Goal: Complete application form: Complete application form

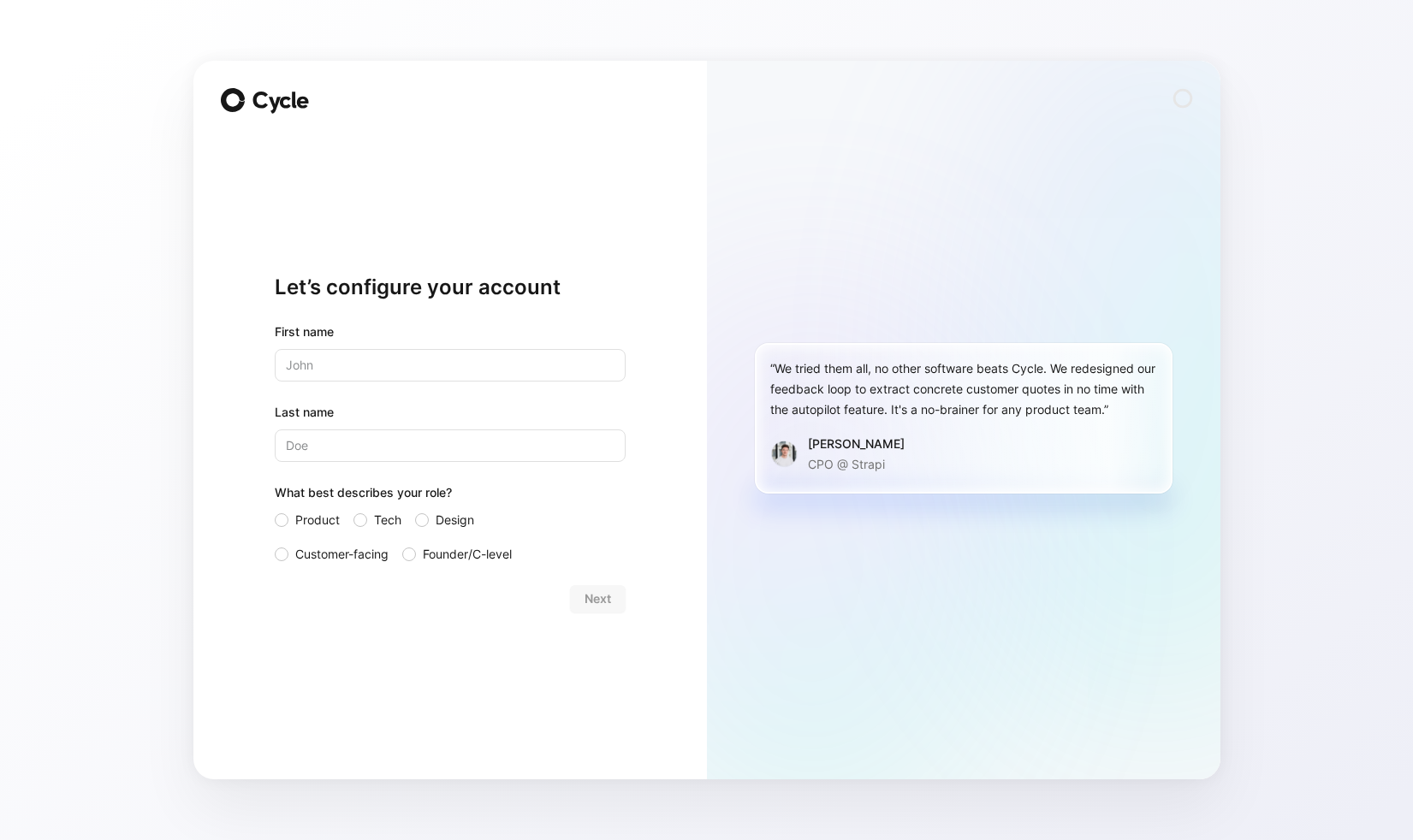
click at [453, 356] on input "text" at bounding box center [450, 365] width 351 height 32
type input "[PERSON_NAME]"
click at [430, 449] on input "Last name" at bounding box center [450, 446] width 351 height 32
type input "Filatova"
click at [320, 522] on span "Product" at bounding box center [318, 520] width 45 height 21
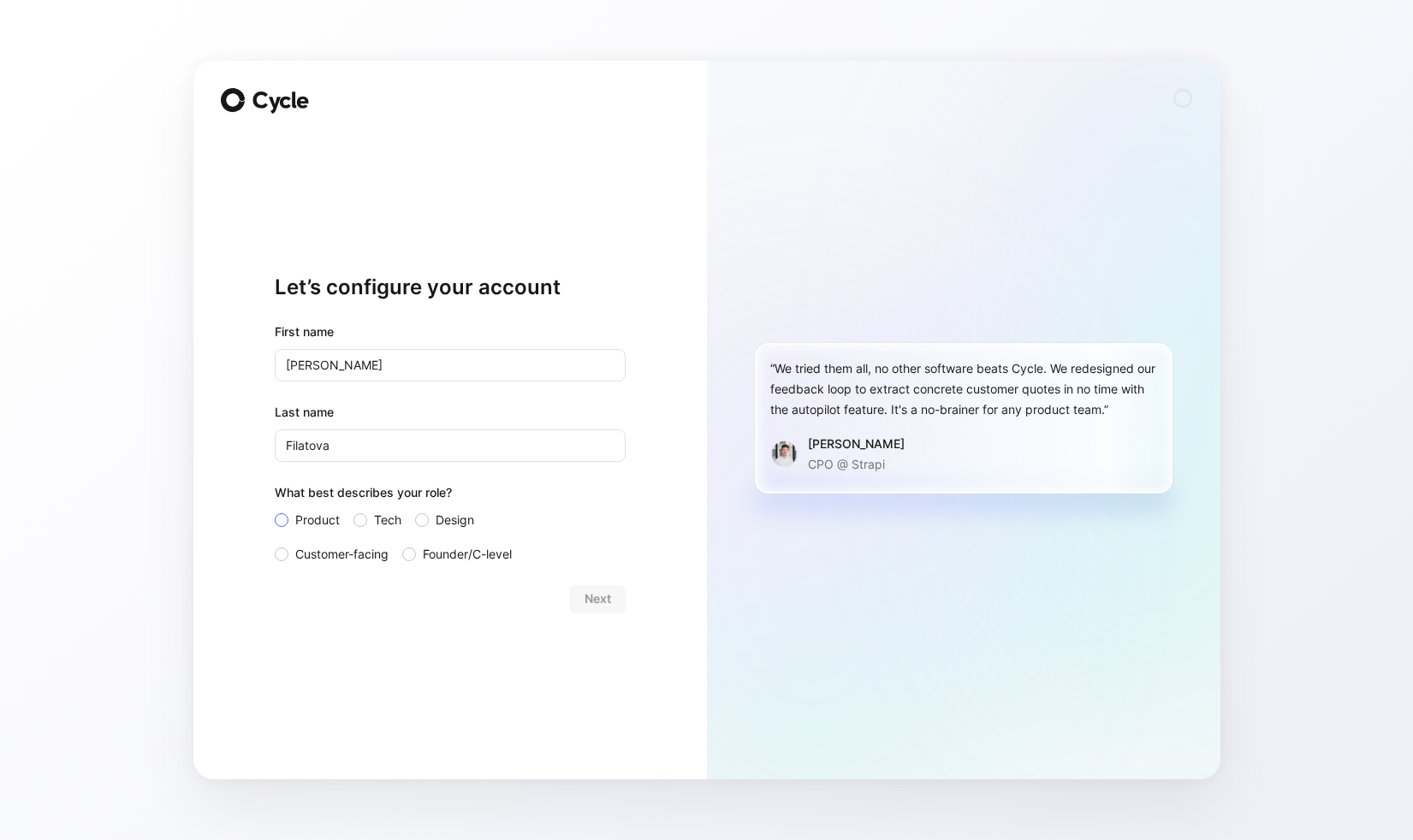
click at [275, 510] on input "Product" at bounding box center [275, 510] width 0 height 0
click at [589, 595] on span "Next" at bounding box center [598, 598] width 27 height 21
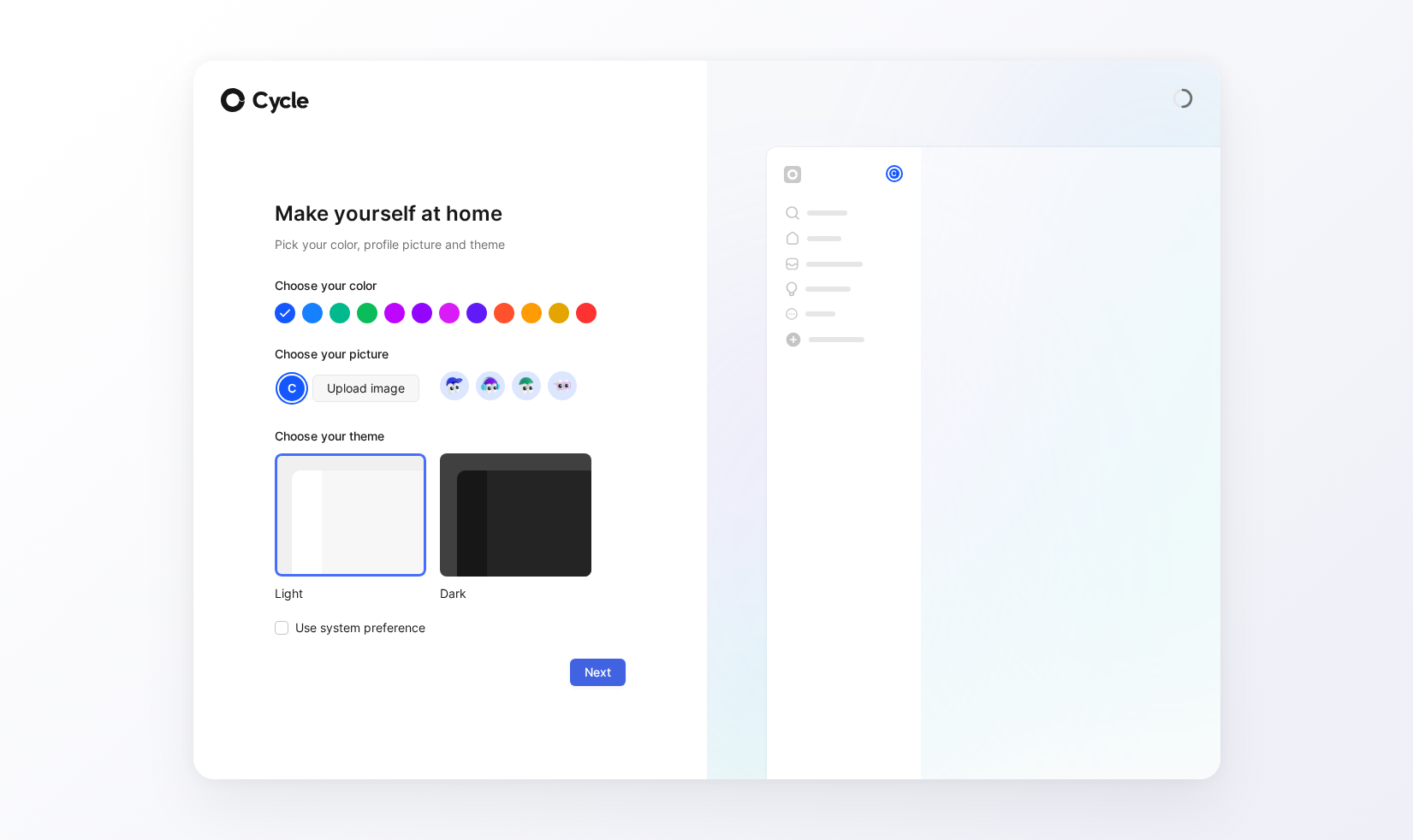
click at [603, 670] on span "Next" at bounding box center [598, 672] width 27 height 21
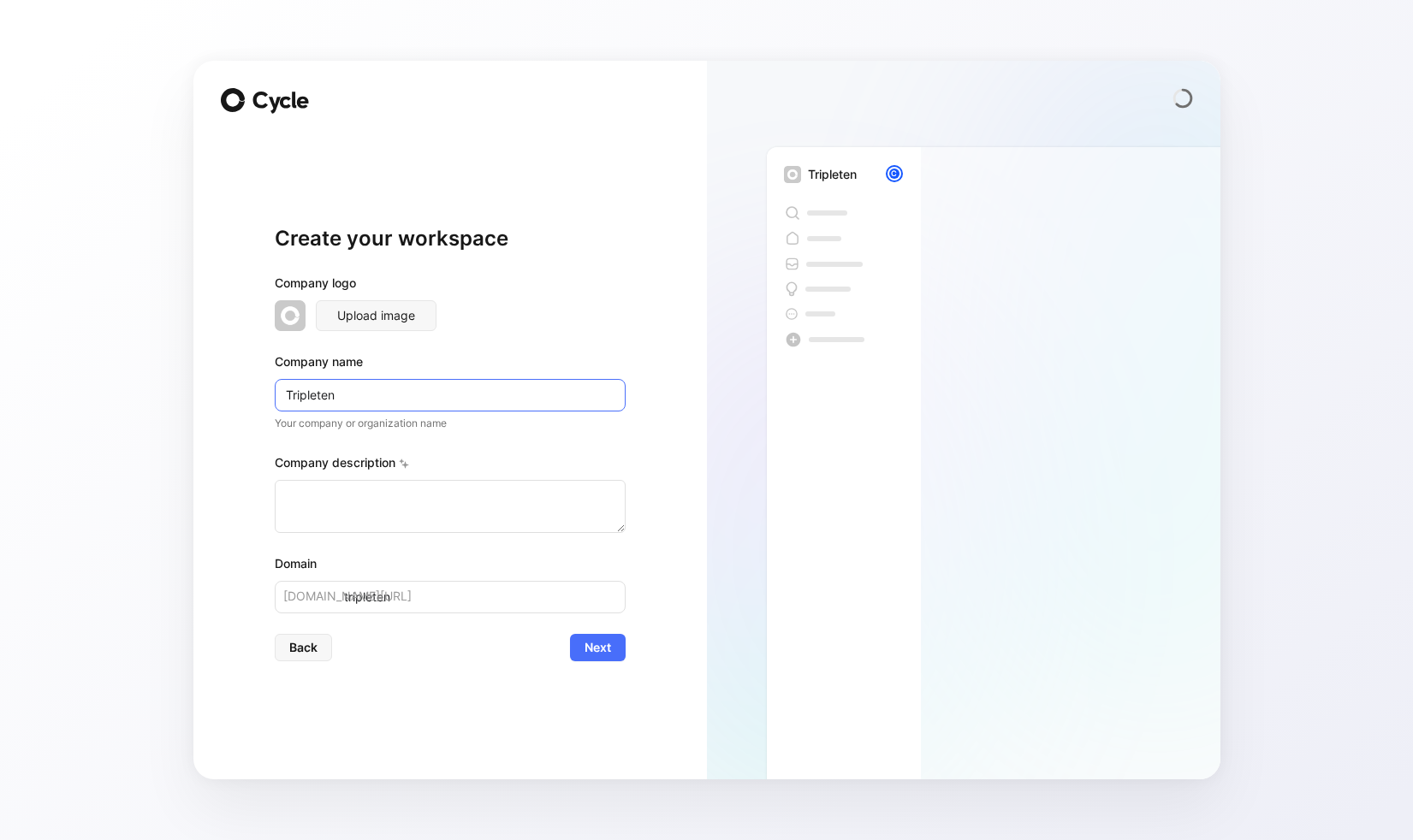
click at [321, 394] on input "Tripleten" at bounding box center [450, 395] width 351 height 32
click at [546, 480] on textarea at bounding box center [450, 506] width 351 height 53
click at [417, 494] on textarea at bounding box center [450, 506] width 351 height 53
type textarea "EdTech company, tech bootcamp"
click at [322, 397] on input "Tripleten" at bounding box center [450, 395] width 351 height 32
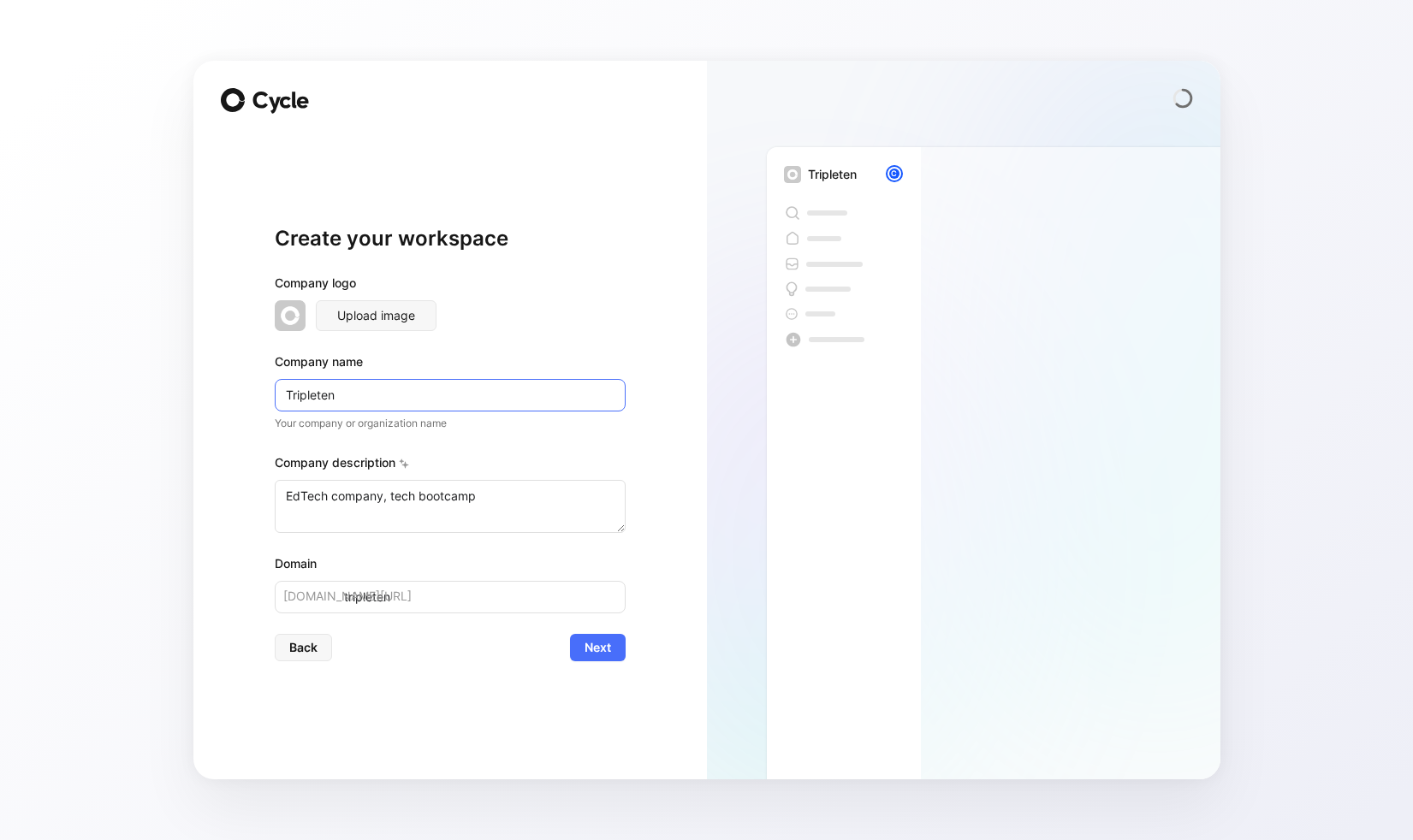
type input "Tripleen"
type input "tripleen"
type input "TripleTen"
type input "tripleten"
type input "TripleTen"
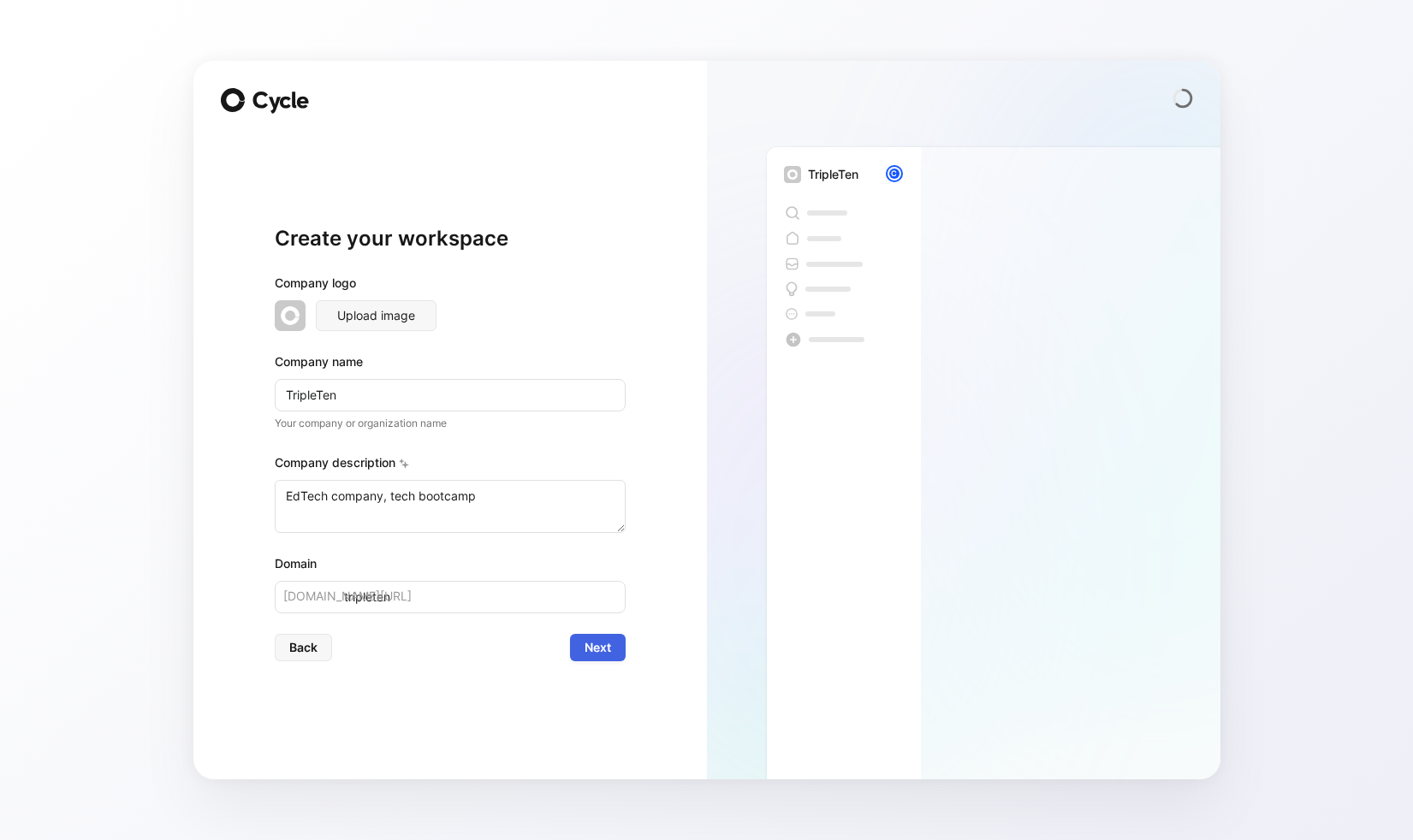
click at [620, 652] on button "Next" at bounding box center [598, 647] width 55 height 28
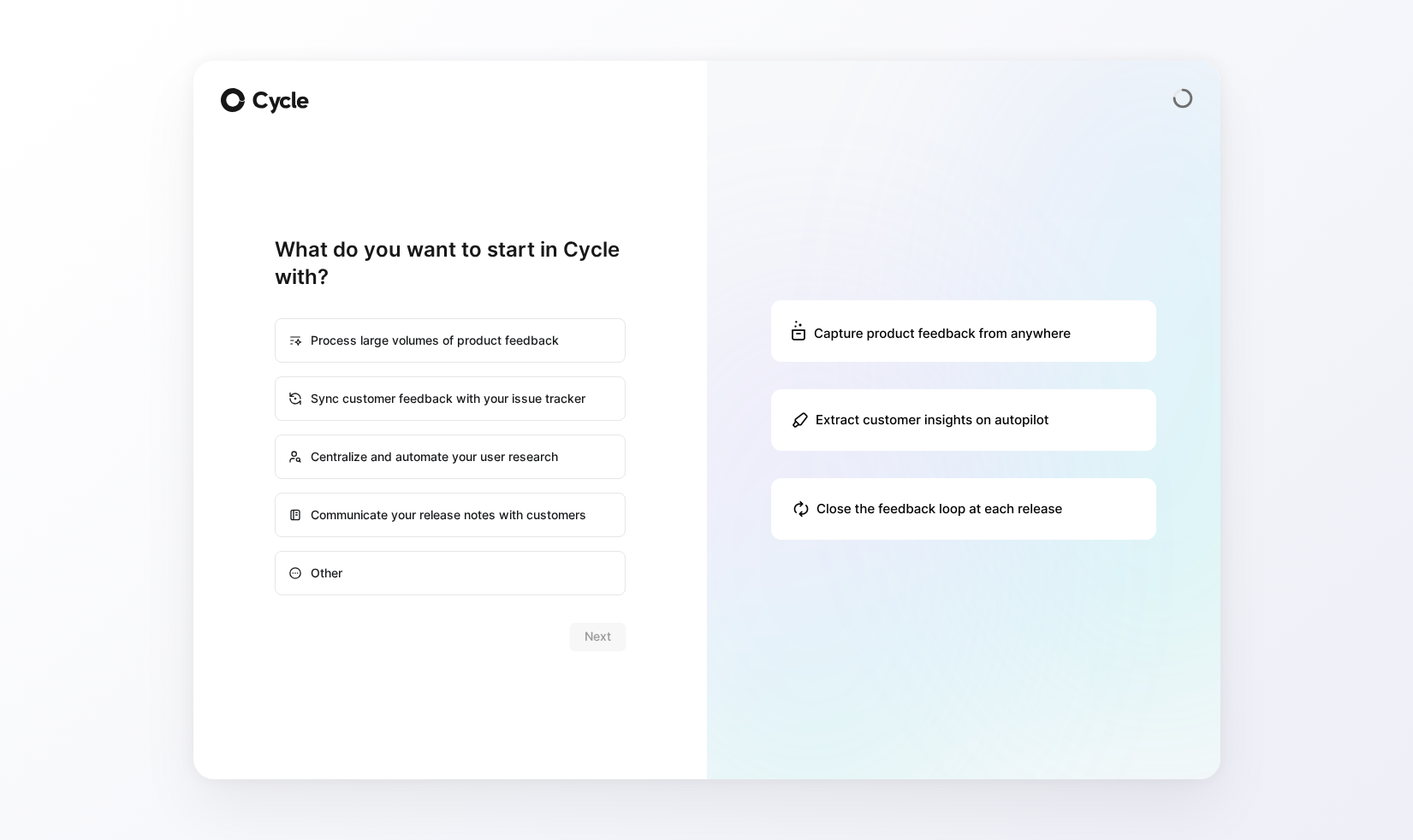
click at [532, 352] on div "Process large volumes of product feedback" at bounding box center [450, 341] width 348 height 41
click at [277, 320] on input "Process large volumes of product feedback" at bounding box center [276, 319] width 1 height 1
radio input "true"
click at [585, 629] on span "Next" at bounding box center [598, 636] width 27 height 21
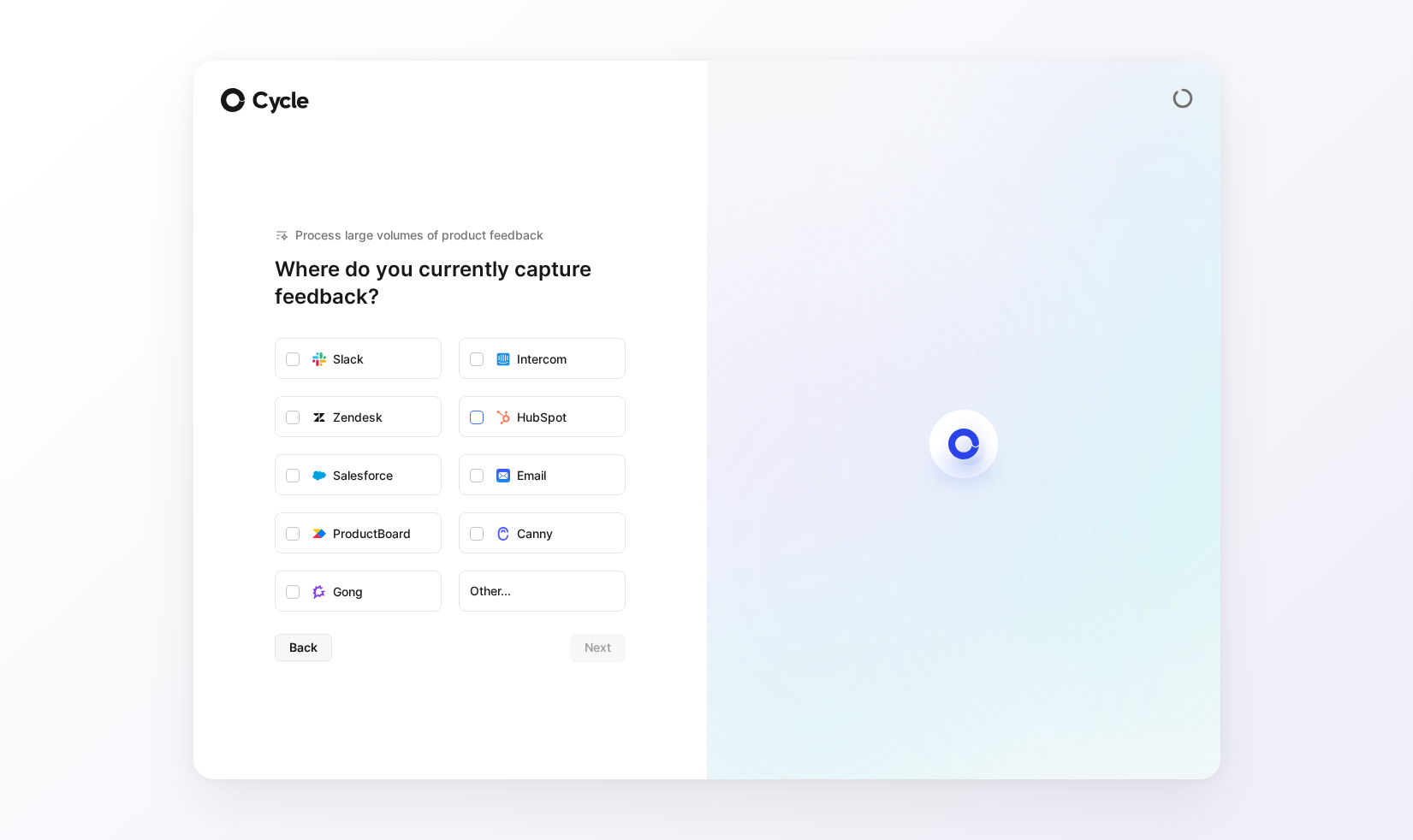
click at [474, 418] on icon at bounding box center [476, 417] width 8 height 6
click at [459, 397] on input "HubSpot" at bounding box center [459, 397] width 0 height 0
click at [474, 418] on icon at bounding box center [476, 417] width 8 height 6
click at [459, 397] on input "HubSpot" at bounding box center [459, 397] width 0 height 0
click at [285, 416] on label "Zendesk" at bounding box center [358, 417] width 165 height 41
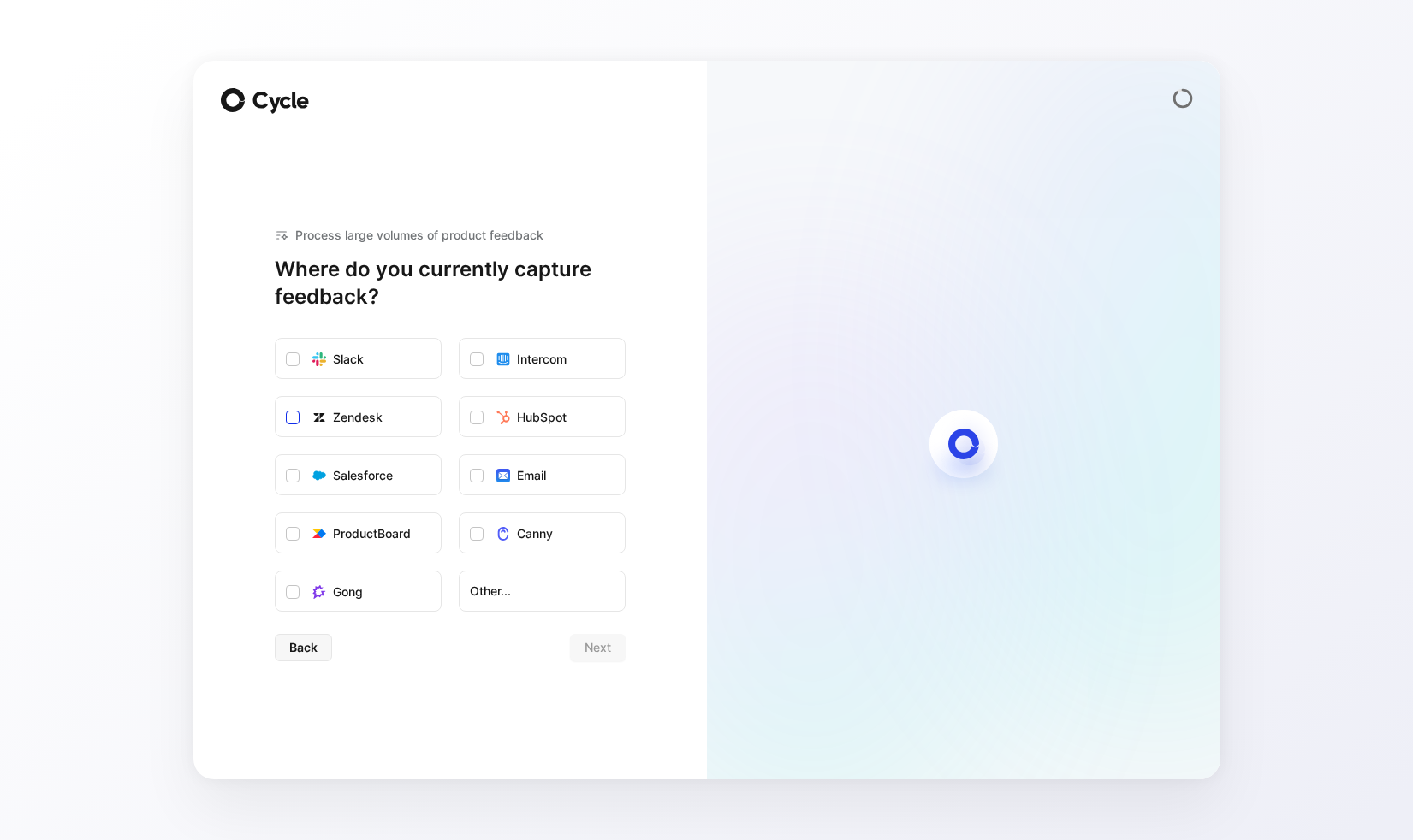
click at [276, 397] on input "Zendesk" at bounding box center [276, 397] width 0 height 0
click at [478, 418] on icon at bounding box center [477, 417] width 11 height 11
click at [459, 397] on input "HubSpot" at bounding box center [459, 397] width 0 height 0
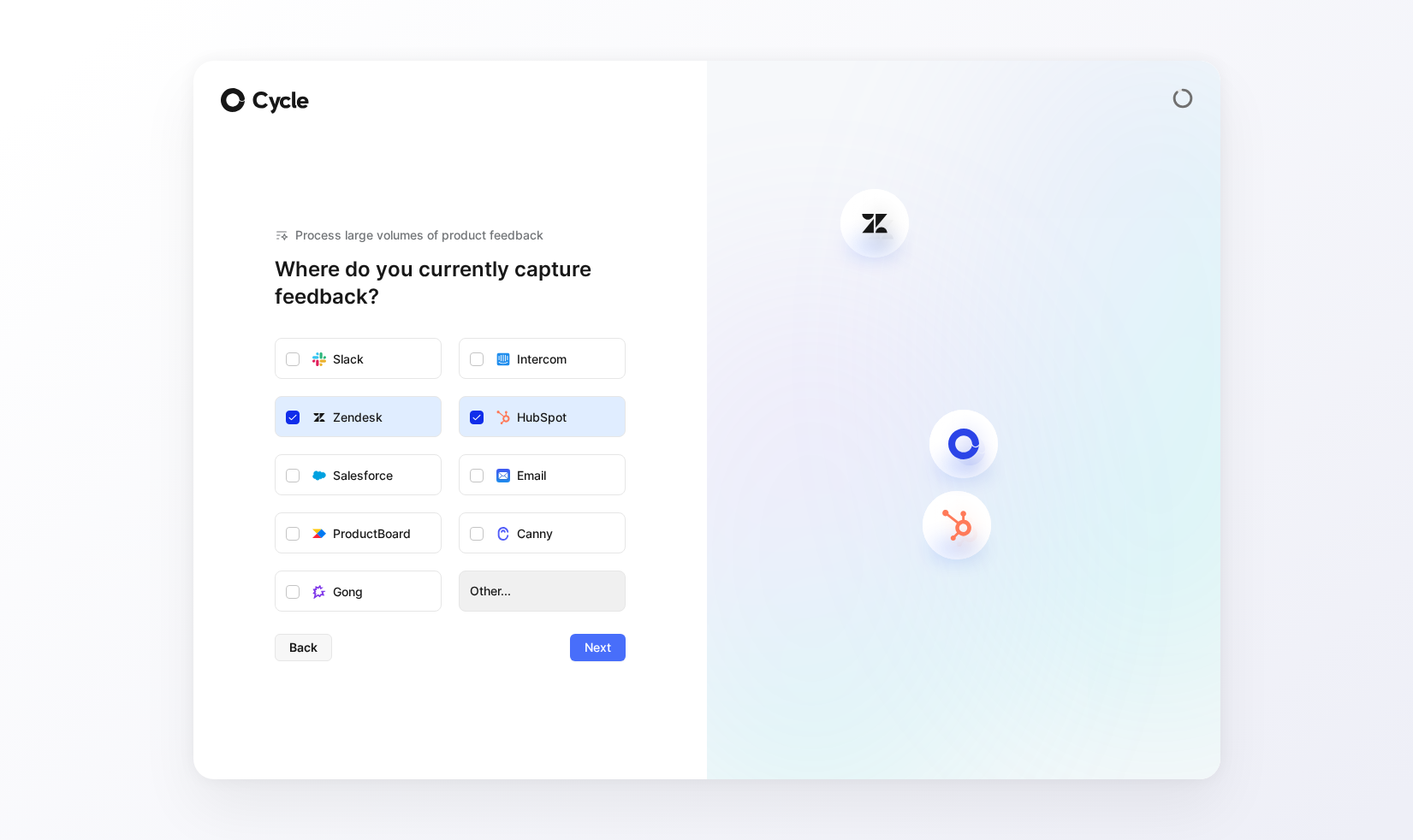
click at [509, 596] on span "Other..." at bounding box center [542, 590] width 145 height 21
drag, startPoint x: 558, startPoint y: 701, endPoint x: 588, endPoint y: 672, distance: 41.7
click at [591, 645] on span "Next" at bounding box center [598, 647] width 27 height 21
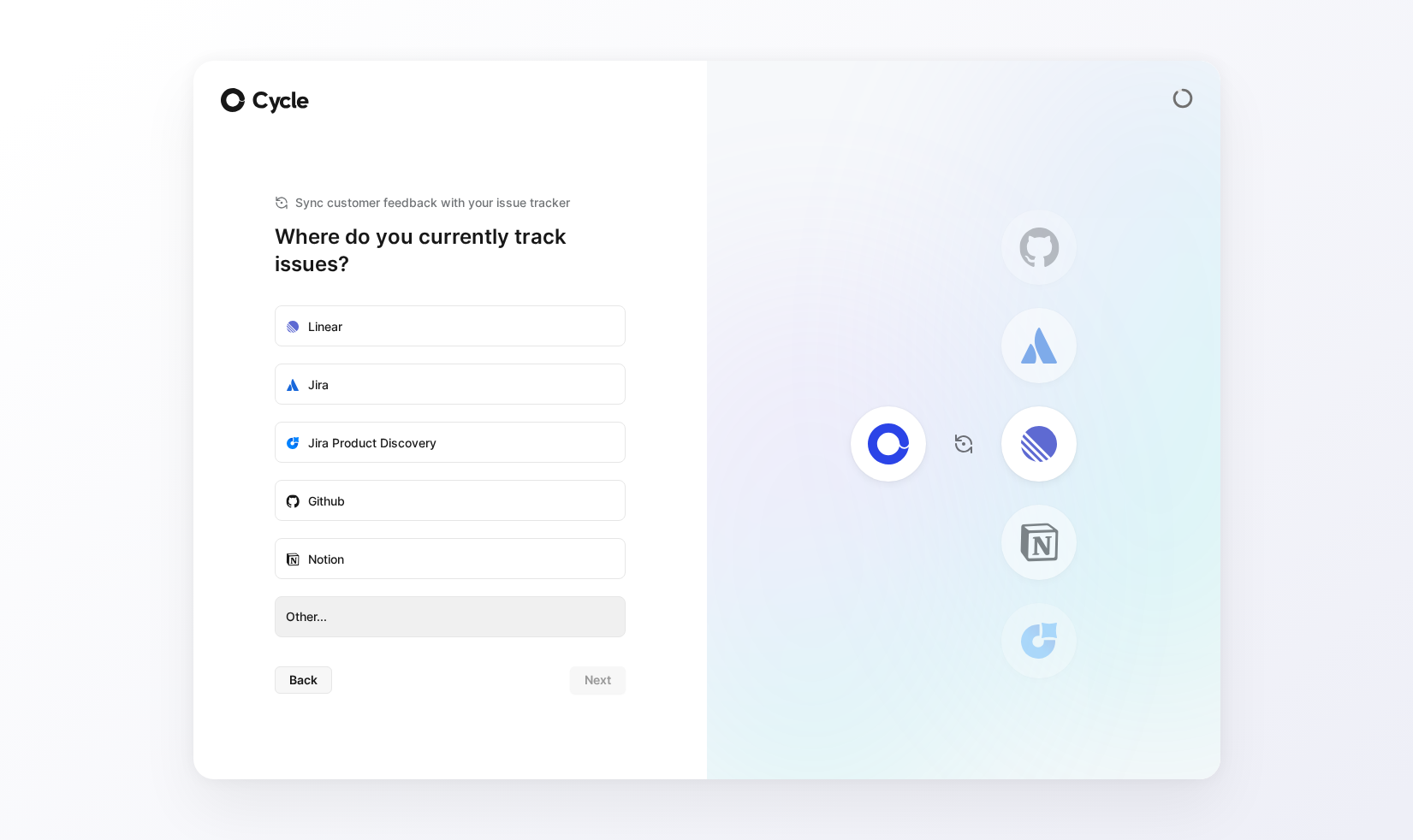
click at [508, 614] on span "Other..." at bounding box center [450, 616] width 328 height 21
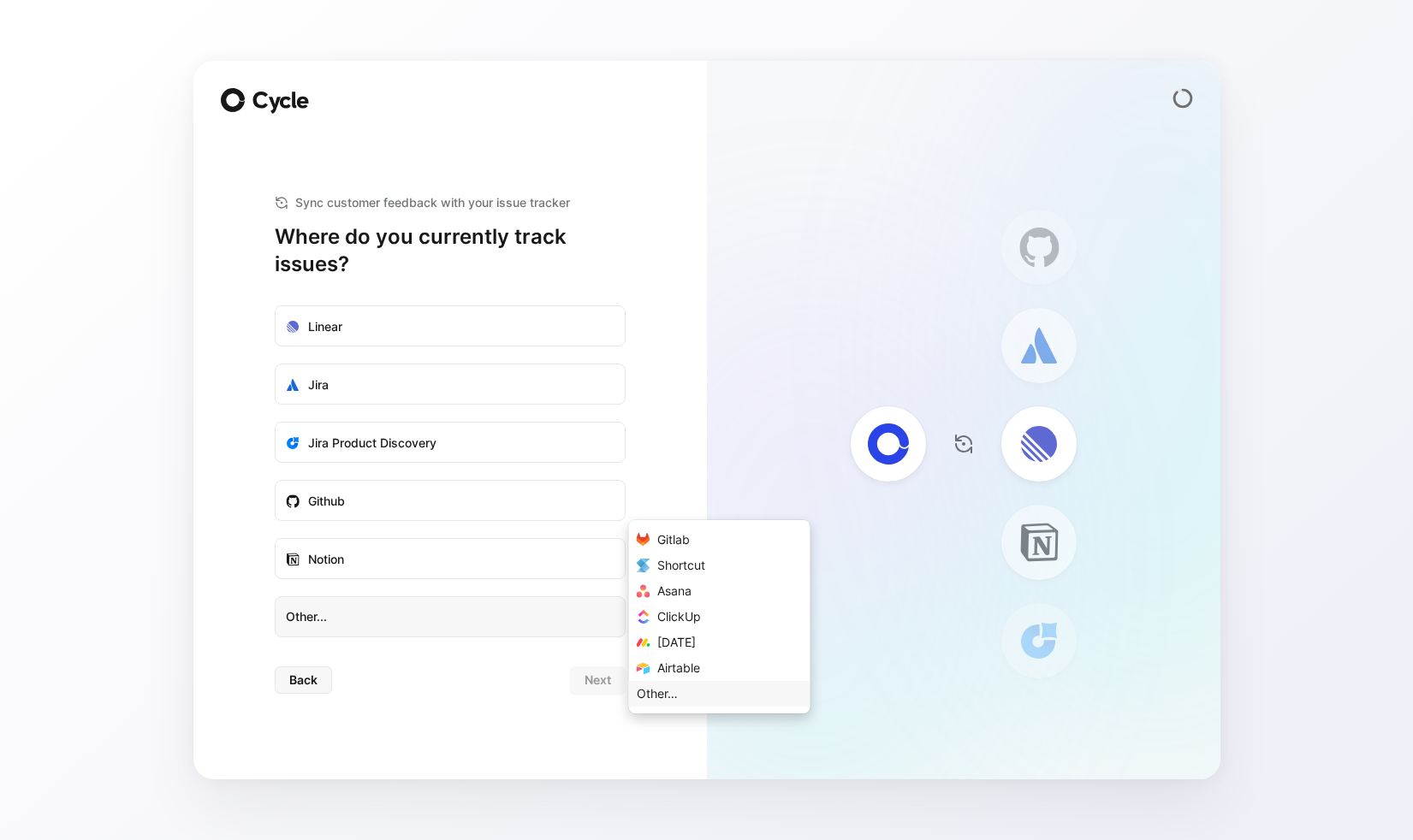
click at [675, 694] on div "Other…" at bounding box center [657, 694] width 41 height 21
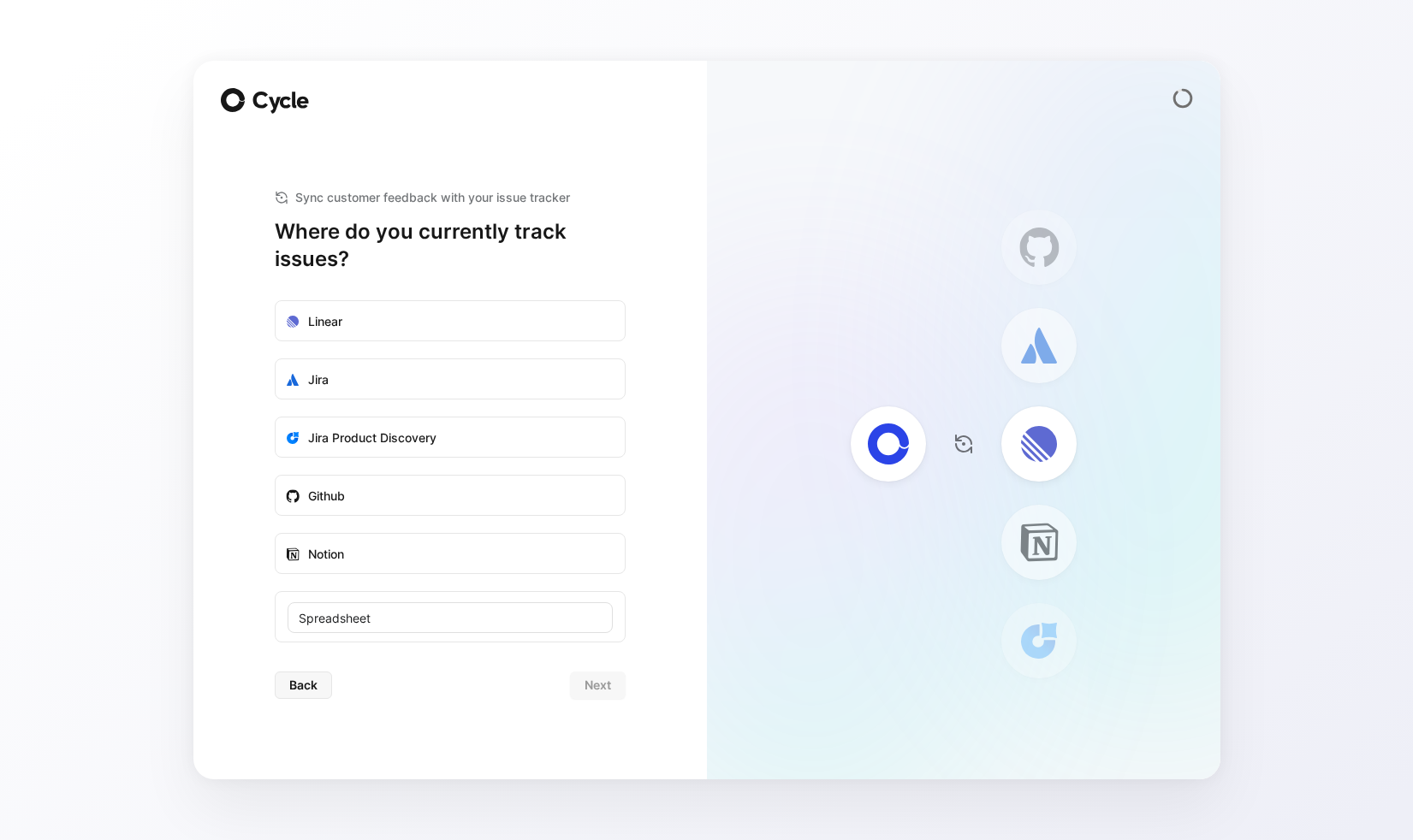
type input "Spreadsheets"
click at [476, 676] on div "Back Next" at bounding box center [450, 685] width 351 height 28
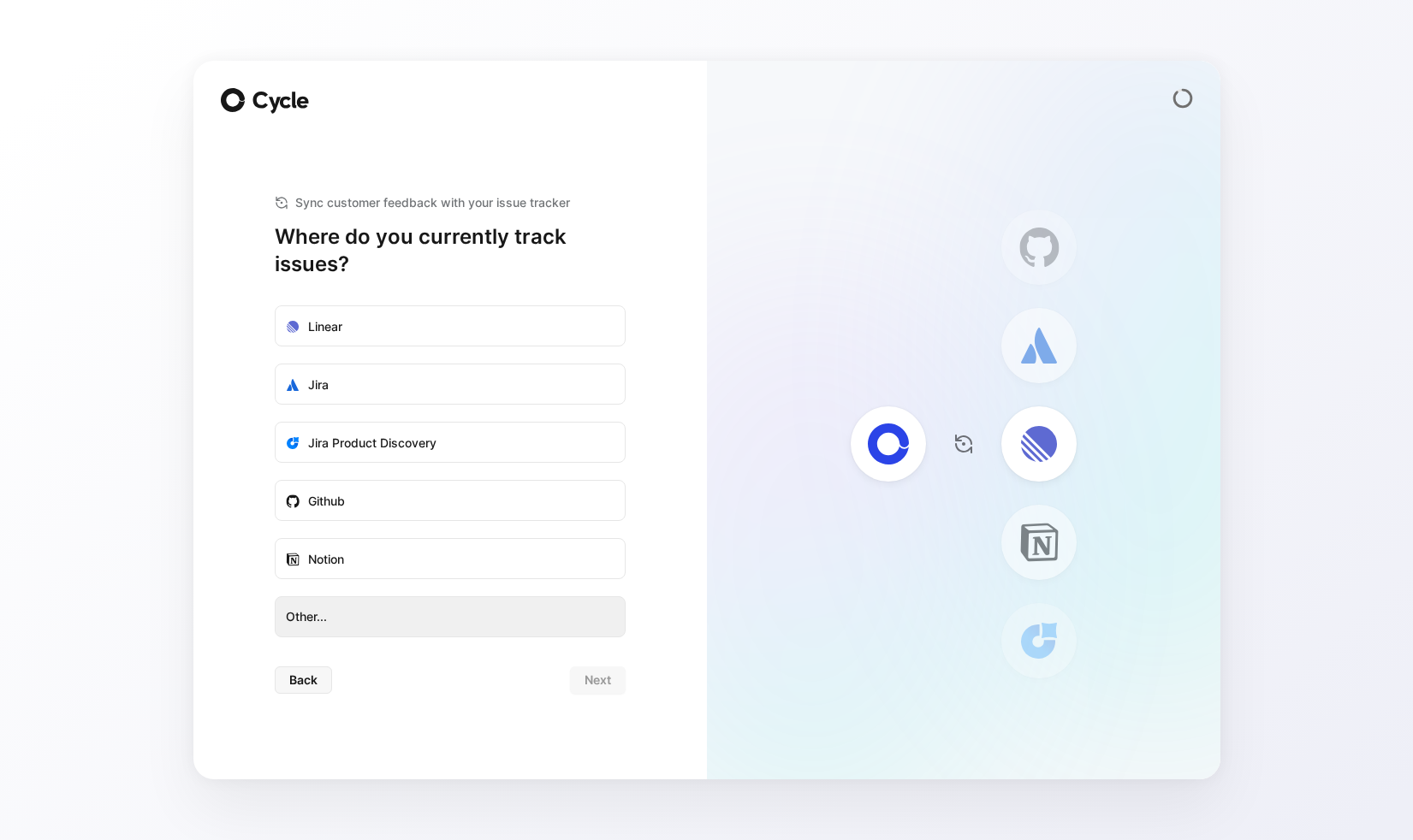
click at [407, 615] on span "Other..." at bounding box center [450, 616] width 328 height 21
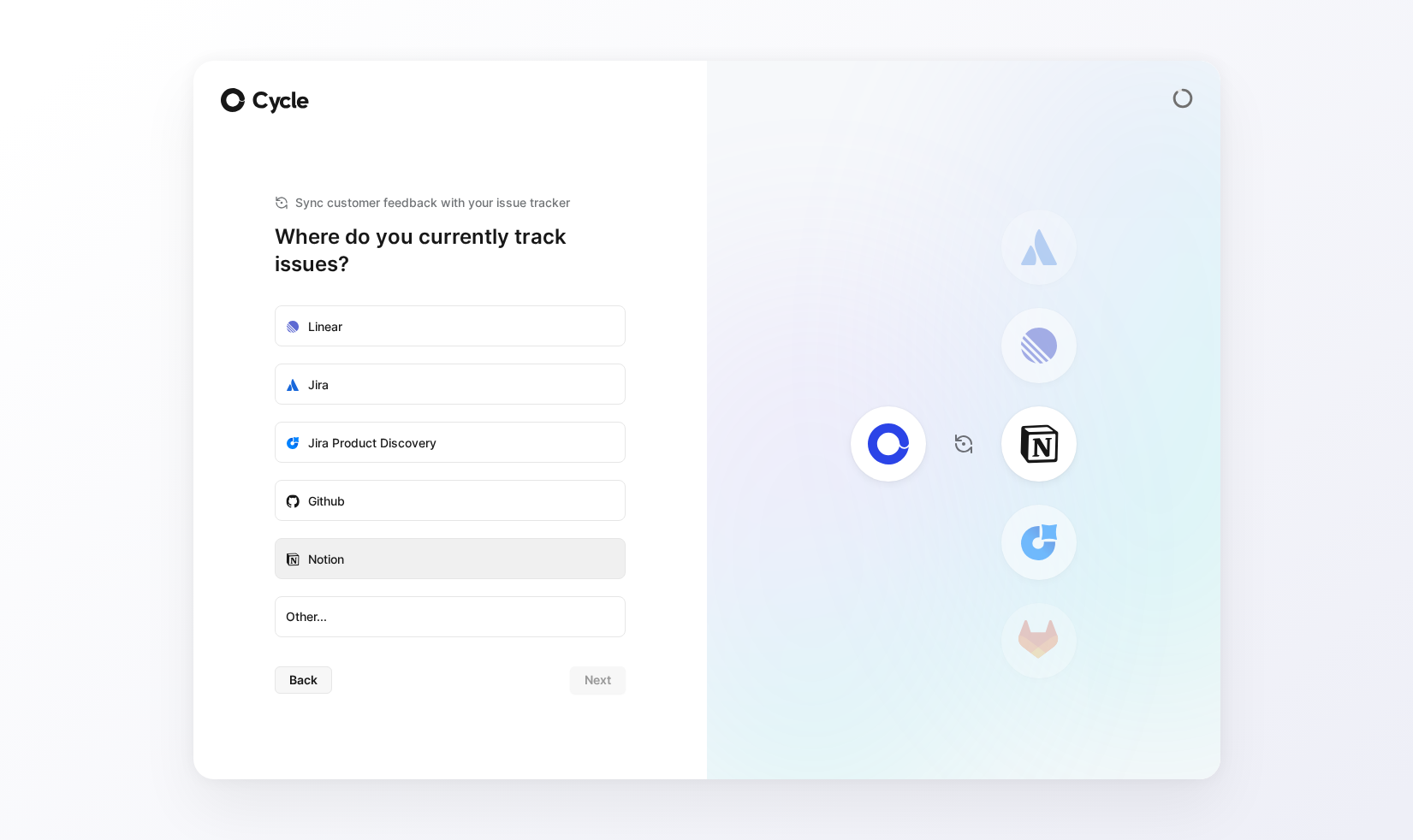
click at [415, 564] on label "Notion" at bounding box center [450, 559] width 349 height 41
click at [276, 539] on input "Notion" at bounding box center [276, 539] width 0 height 0
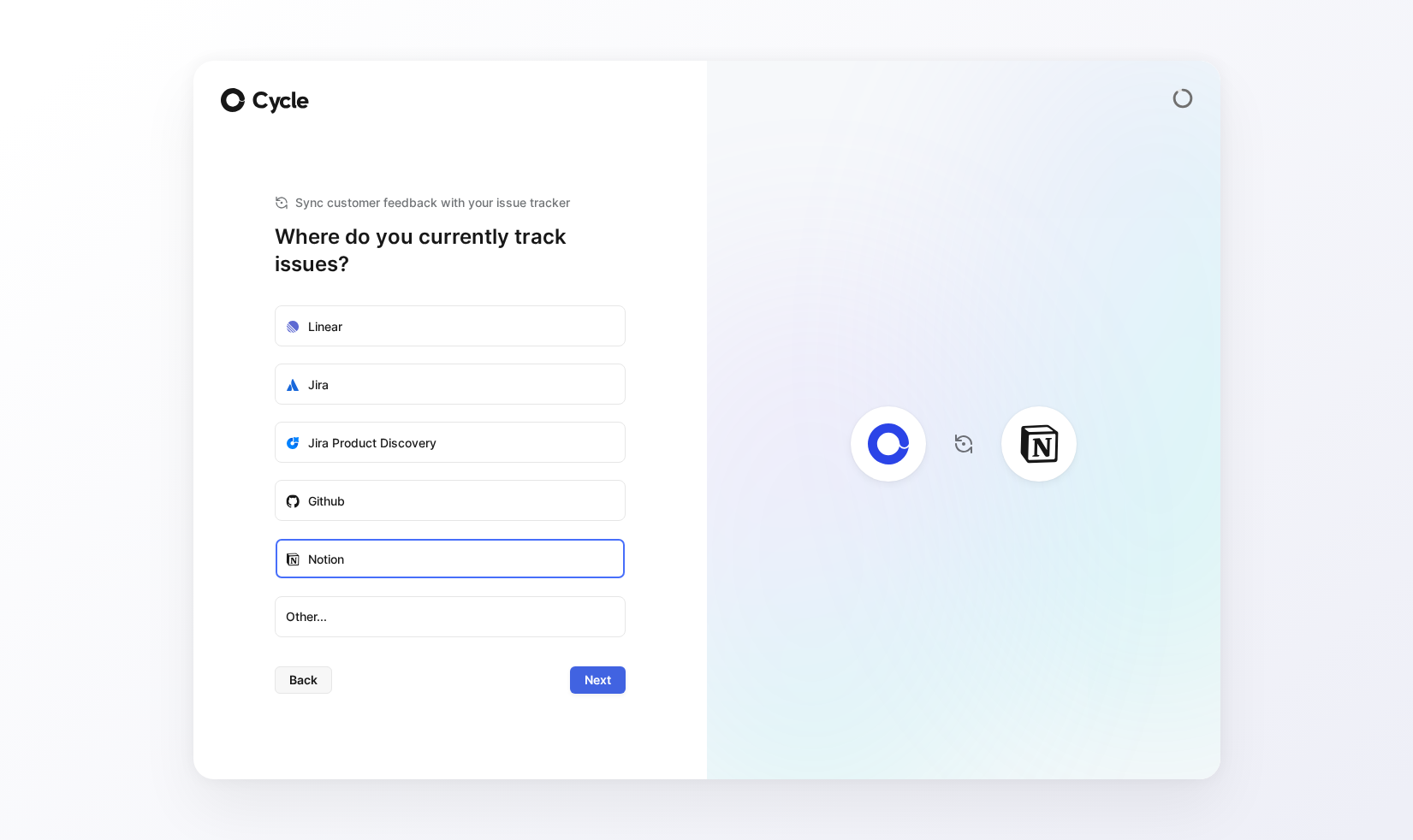
click at [581, 674] on button "Next" at bounding box center [598, 679] width 55 height 28
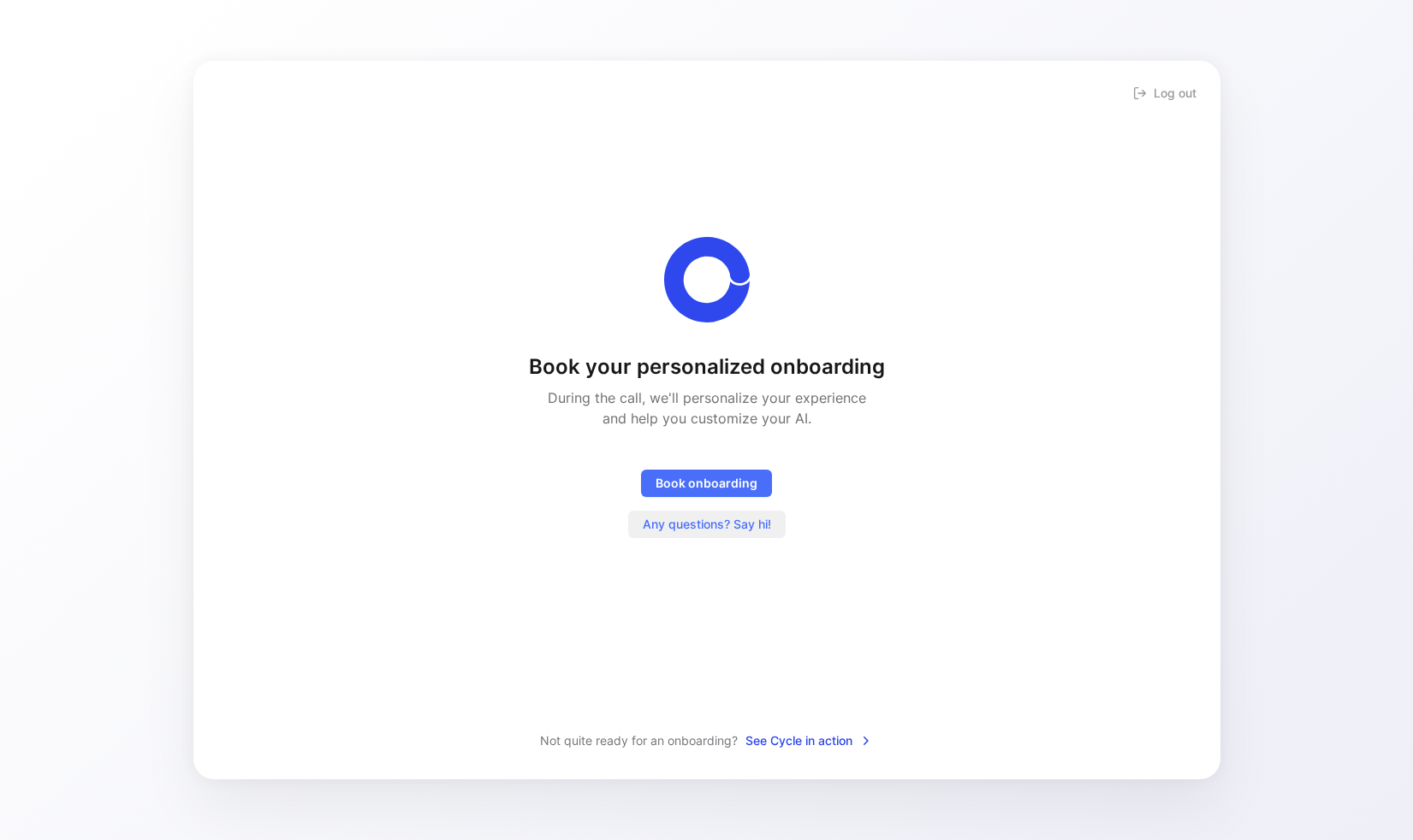
click at [764, 529] on span "Any questions? Say hi!" at bounding box center [707, 524] width 128 height 21
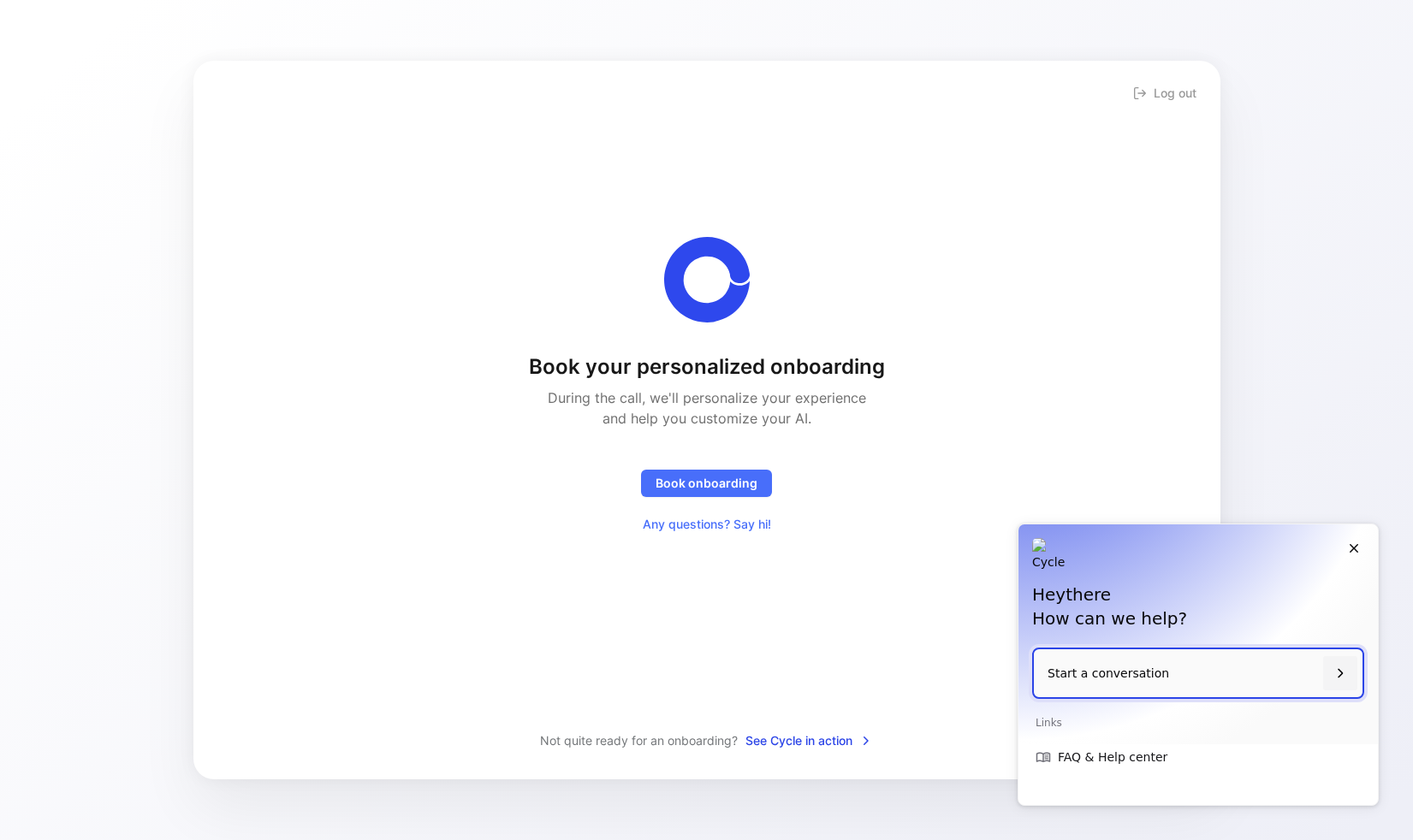
click at [1377, 545] on div "Hey there How can we help?" at bounding box center [1198, 586] width 359 height 123
click at [1365, 545] on div "Hey there How can we help?" at bounding box center [1198, 586] width 359 height 123
click at [1355, 546] on icon "Close" at bounding box center [1354, 548] width 9 height 9
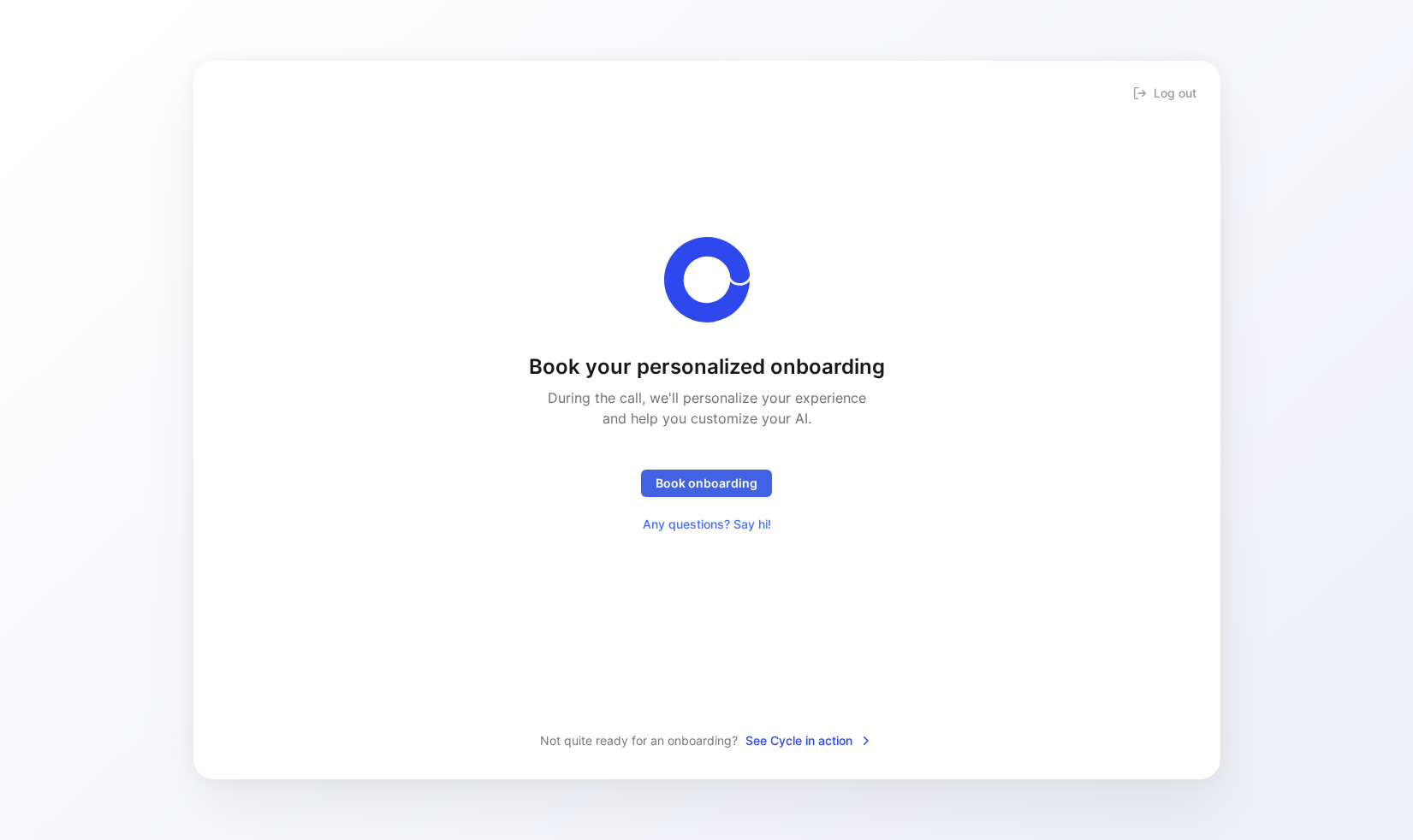
click at [741, 475] on span "Book onboarding" at bounding box center [706, 483] width 102 height 21
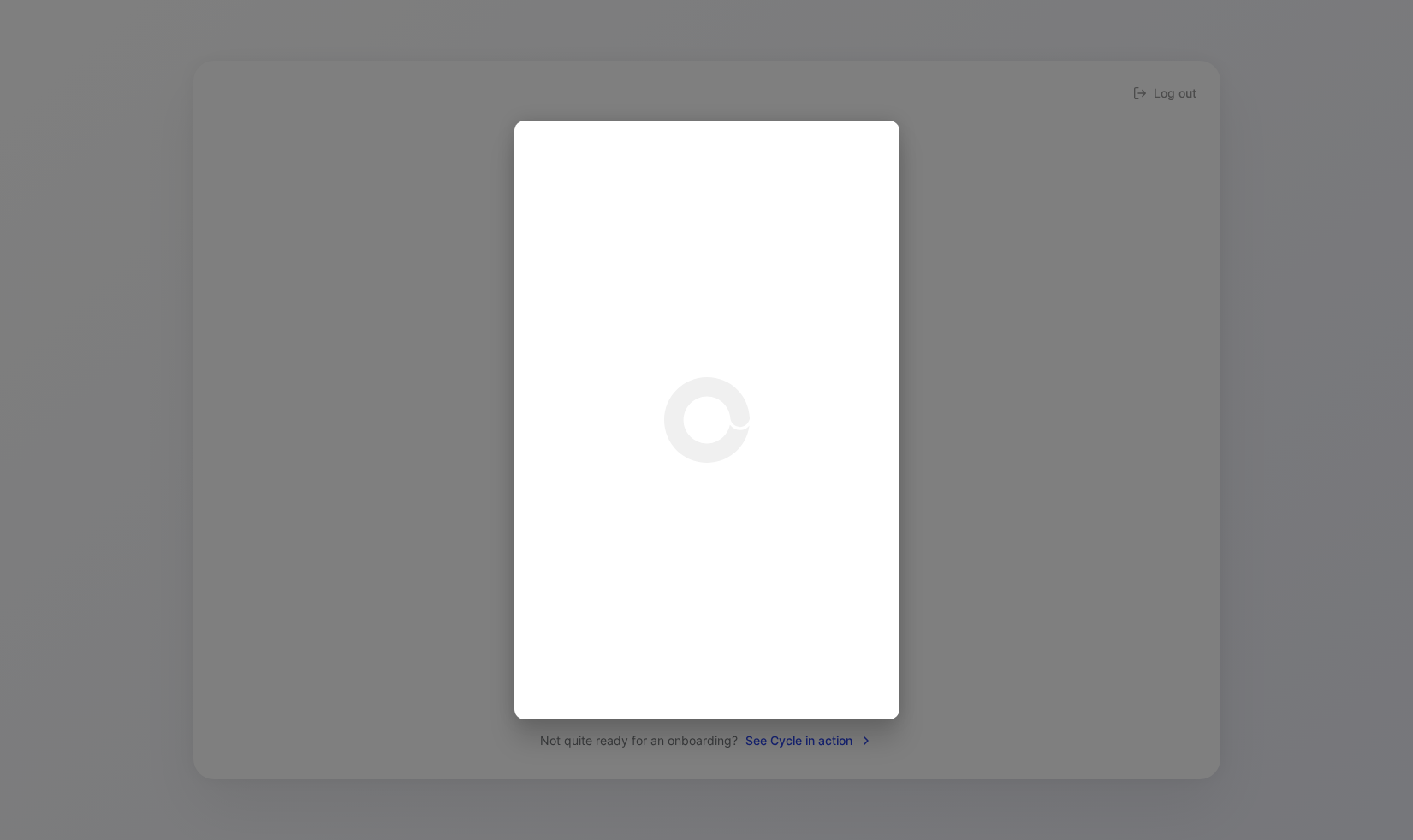
click at [311, 379] on div at bounding box center [706, 420] width 1413 height 840
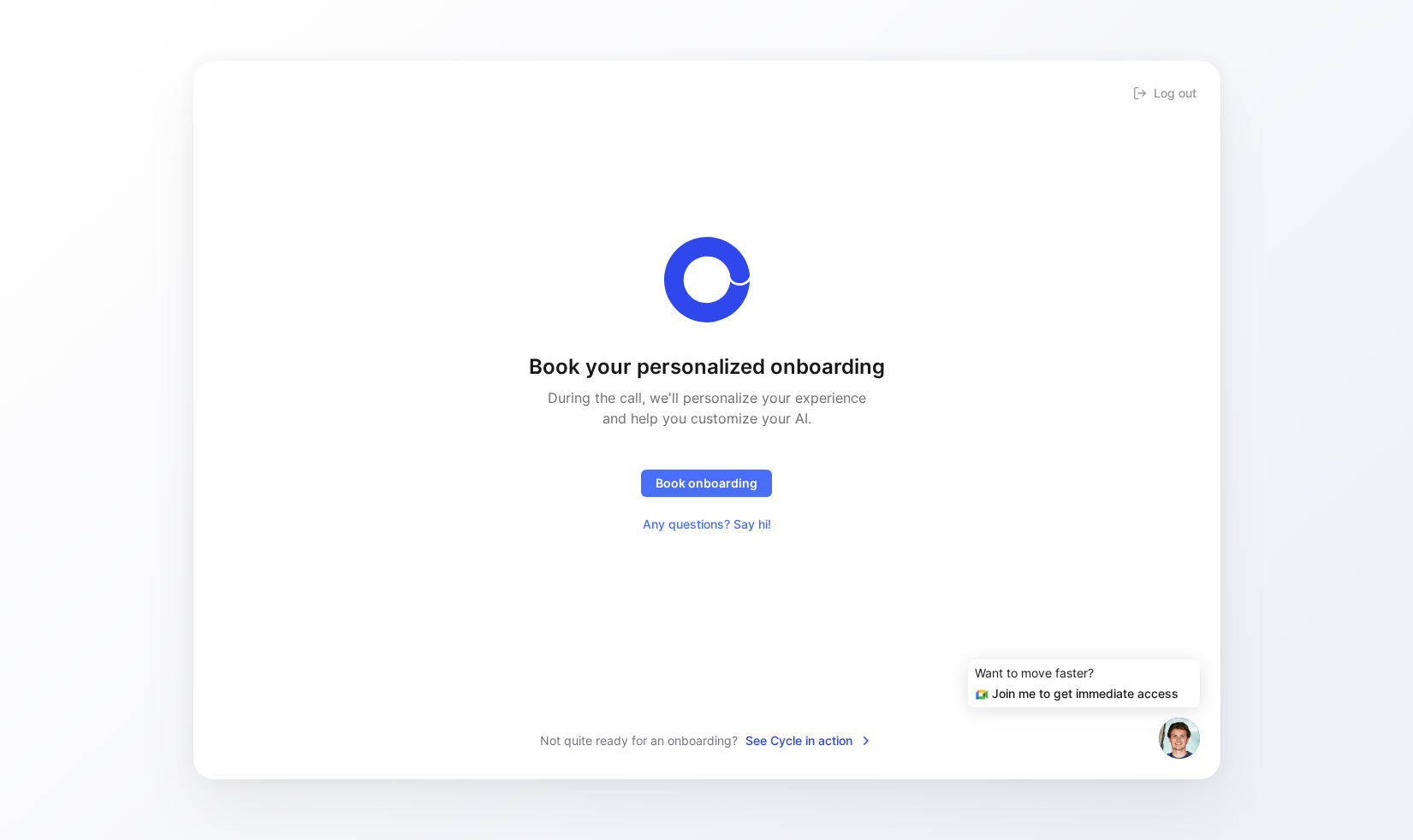
click at [1078, 696] on div "Join me to get immediate access" at bounding box center [1084, 694] width 219 height 21
click at [1054, 676] on div "Want to move faster?" at bounding box center [1084, 673] width 219 height 21
click at [1021, 672] on div "Want to move faster?" at bounding box center [1084, 673] width 219 height 21
click at [997, 691] on div "Join me to get immediate access" at bounding box center [1084, 694] width 219 height 21
click at [1083, 702] on div "Join me to get immediate access" at bounding box center [1084, 694] width 219 height 21
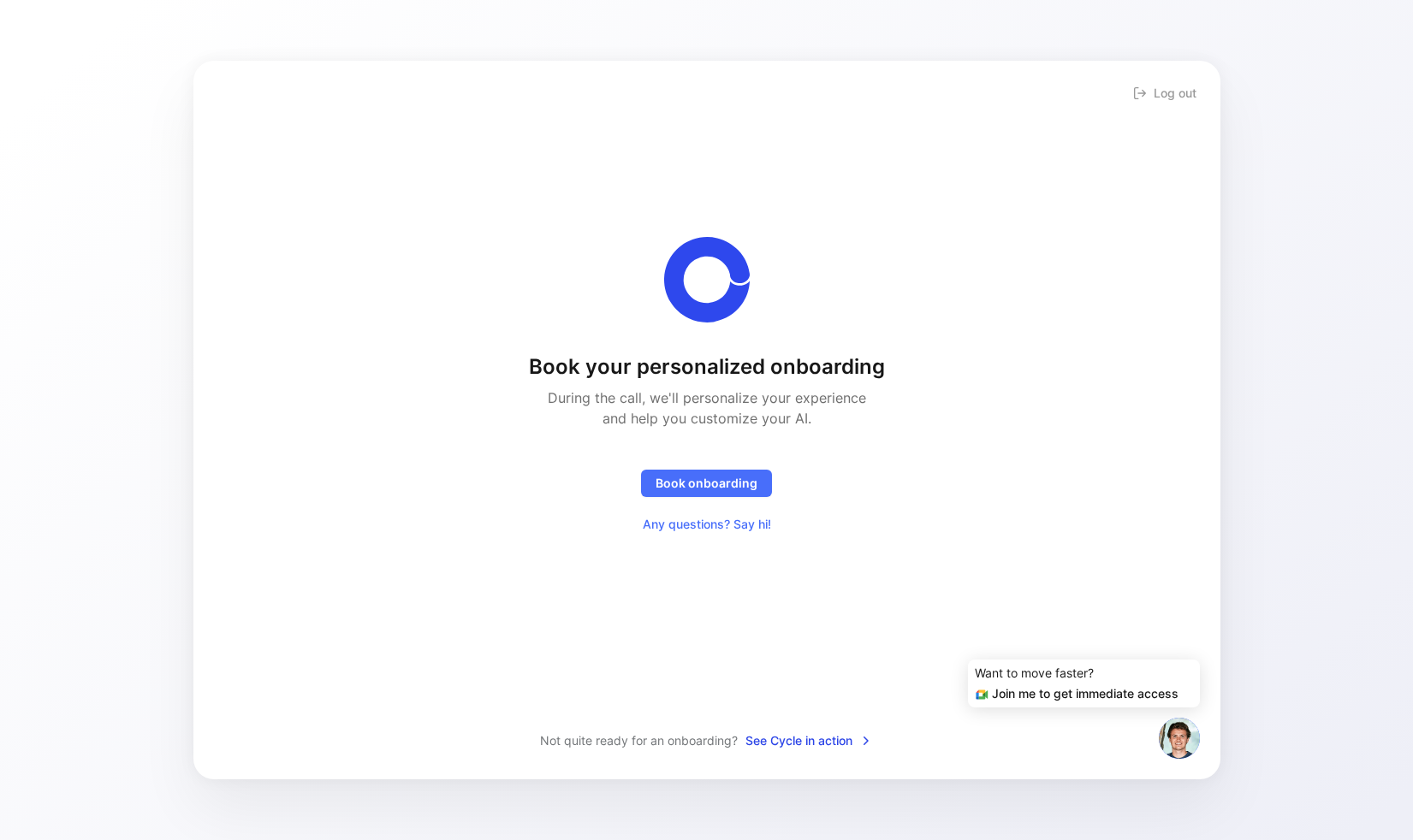
drag, startPoint x: 1078, startPoint y: 685, endPoint x: 1087, endPoint y: 688, distance: 9.5
click at [1079, 686] on div "Join me to get immediate access" at bounding box center [1084, 694] width 219 height 21
drag, startPoint x: 1164, startPoint y: 714, endPoint x: 1170, endPoint y: 742, distance: 28.6
click at [1165, 719] on div "Book your personalized onboarding During the call, we'll personalize your exper…" at bounding box center [707, 409] width 972 height 642
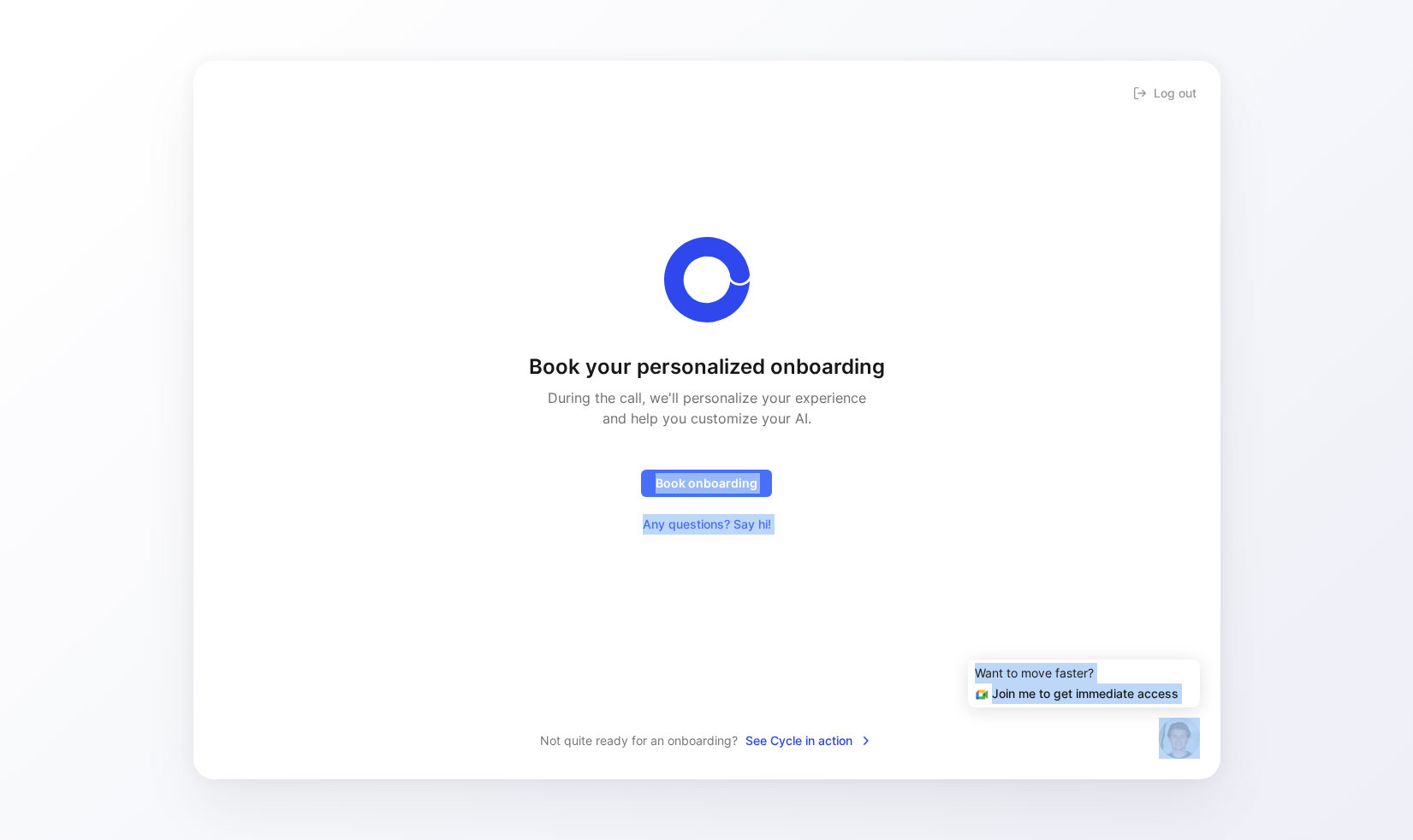
click at [1172, 745] on img at bounding box center [1179, 738] width 41 height 41
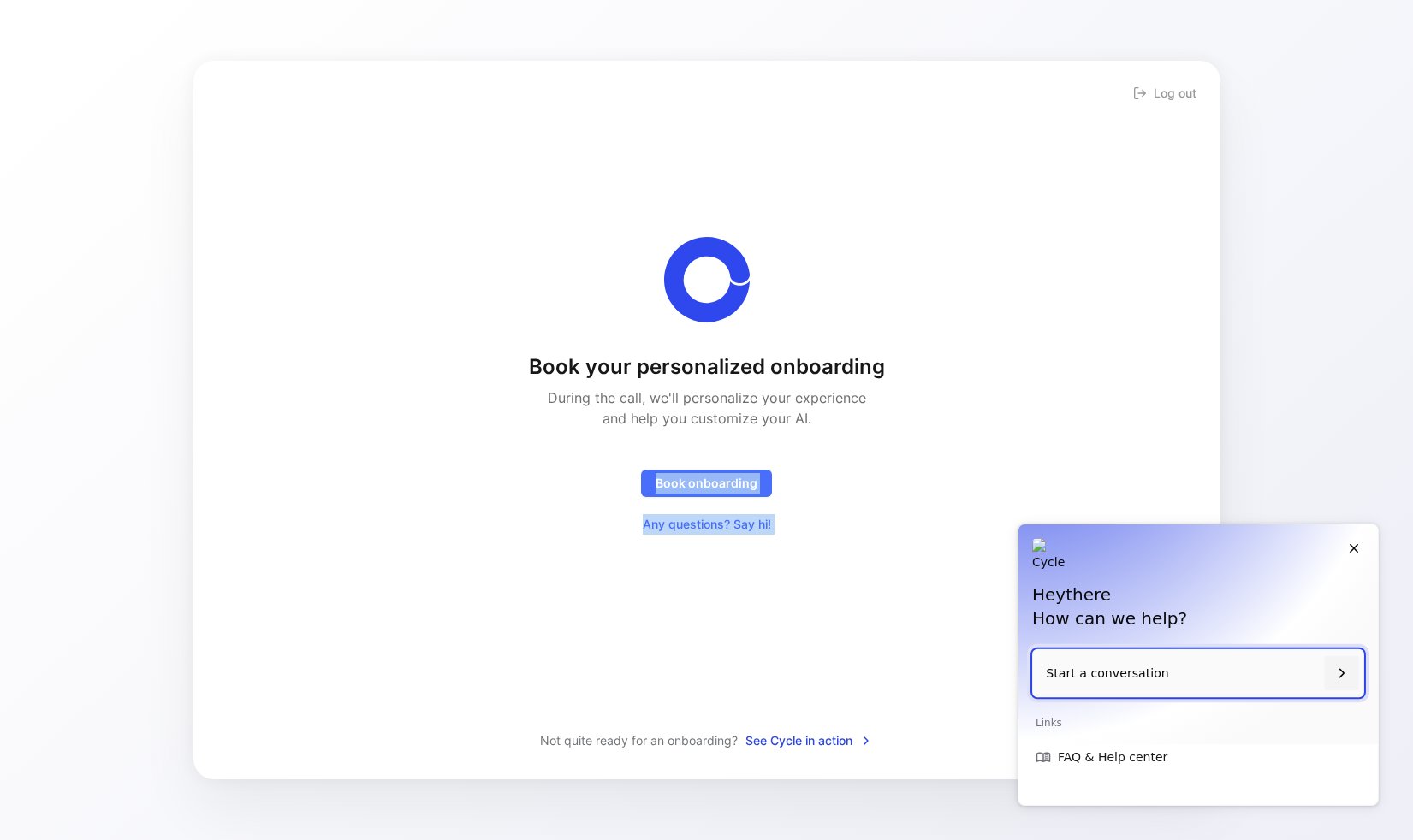
click at [1168, 662] on p "Start a conversation" at bounding box center [1181, 673] width 271 height 49
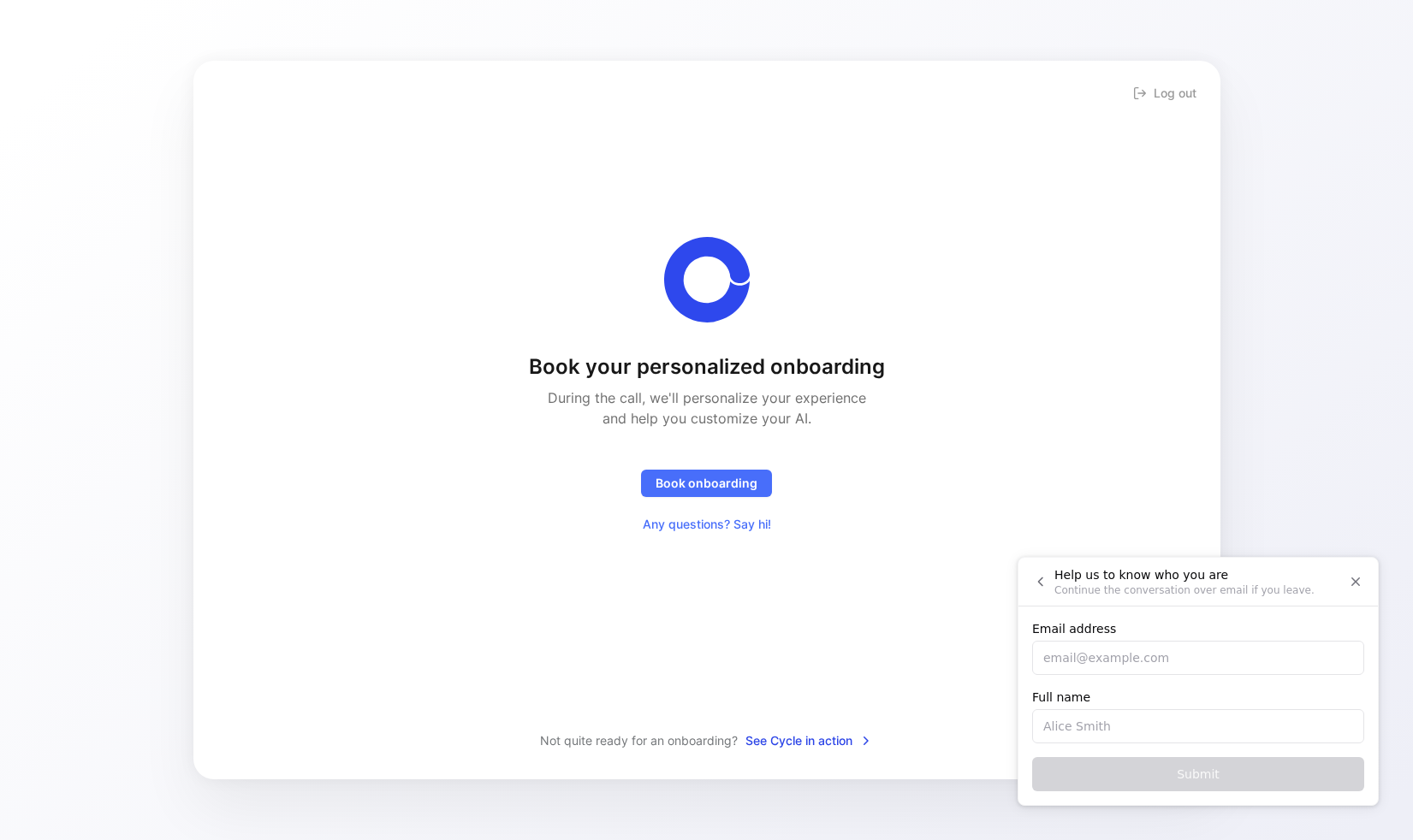
click at [1167, 662] on input "Email address" at bounding box center [1198, 658] width 332 height 34
type input "[EMAIL_ADDRESS][DOMAIN_NAME]"
click at [1149, 728] on input "Full name" at bounding box center [1198, 726] width 332 height 34
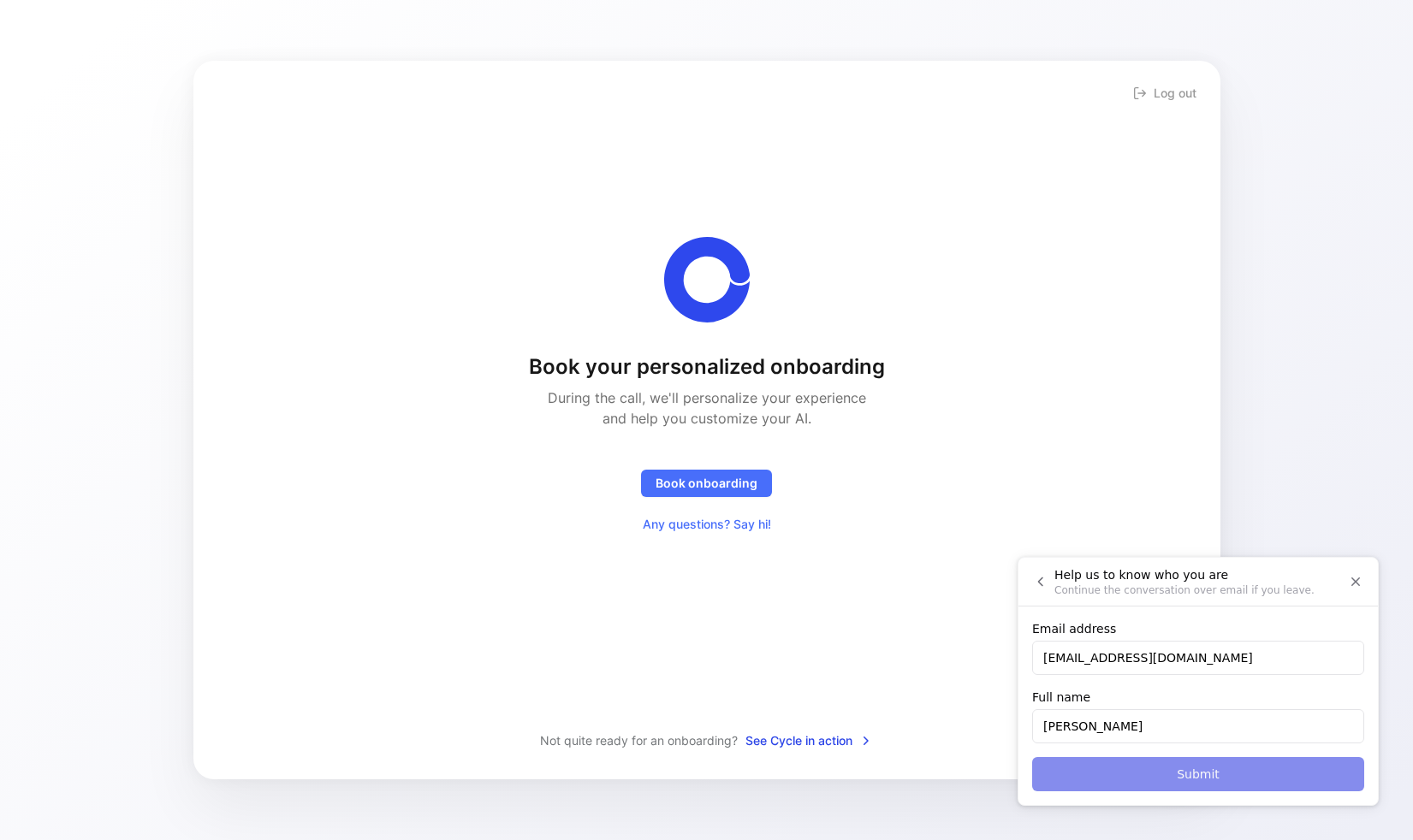
type input "[PERSON_NAME]"
click at [1191, 779] on span "Submit" at bounding box center [1198, 774] width 43 height 21
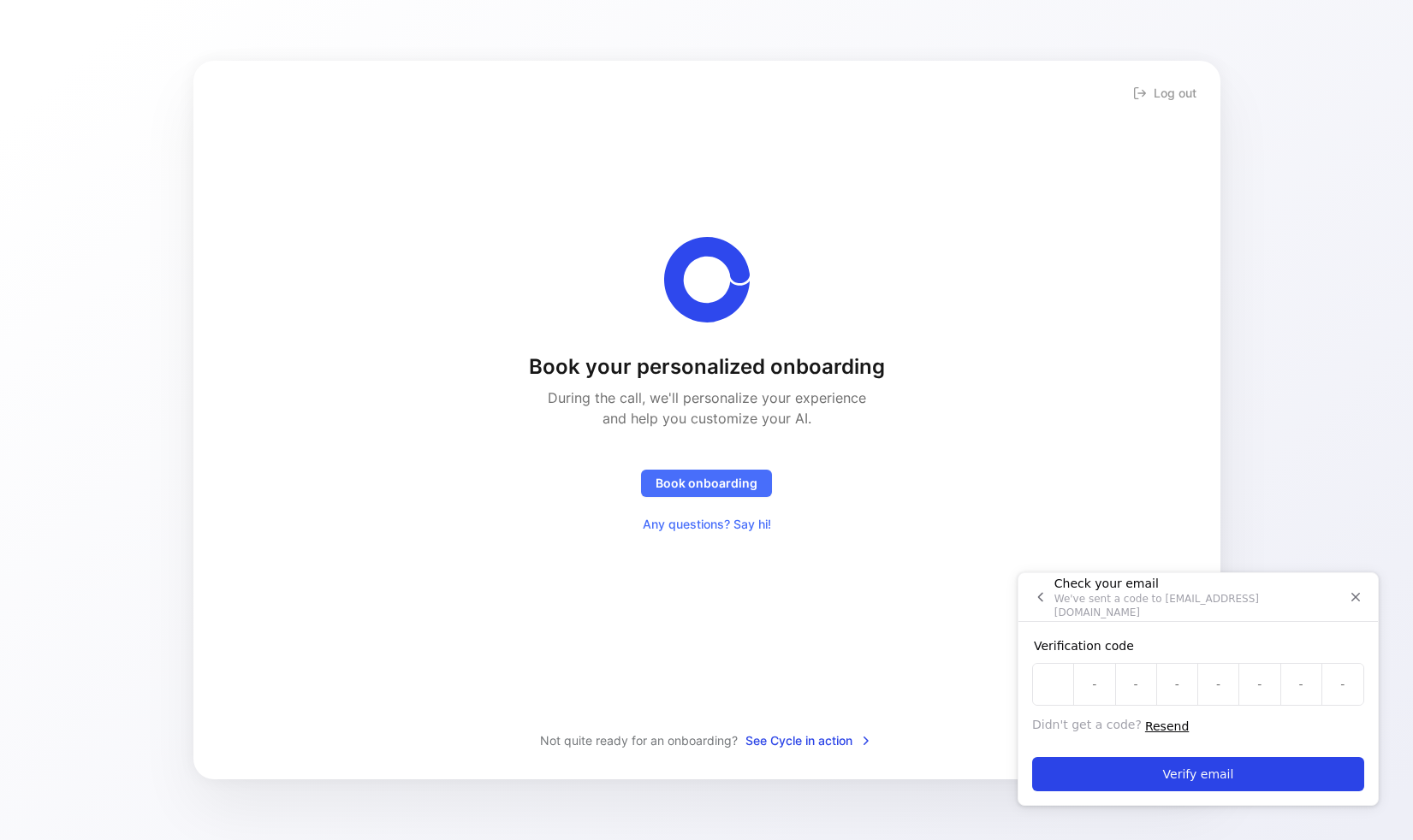
paste input "J"
type input "J"
type input "R"
type input "1"
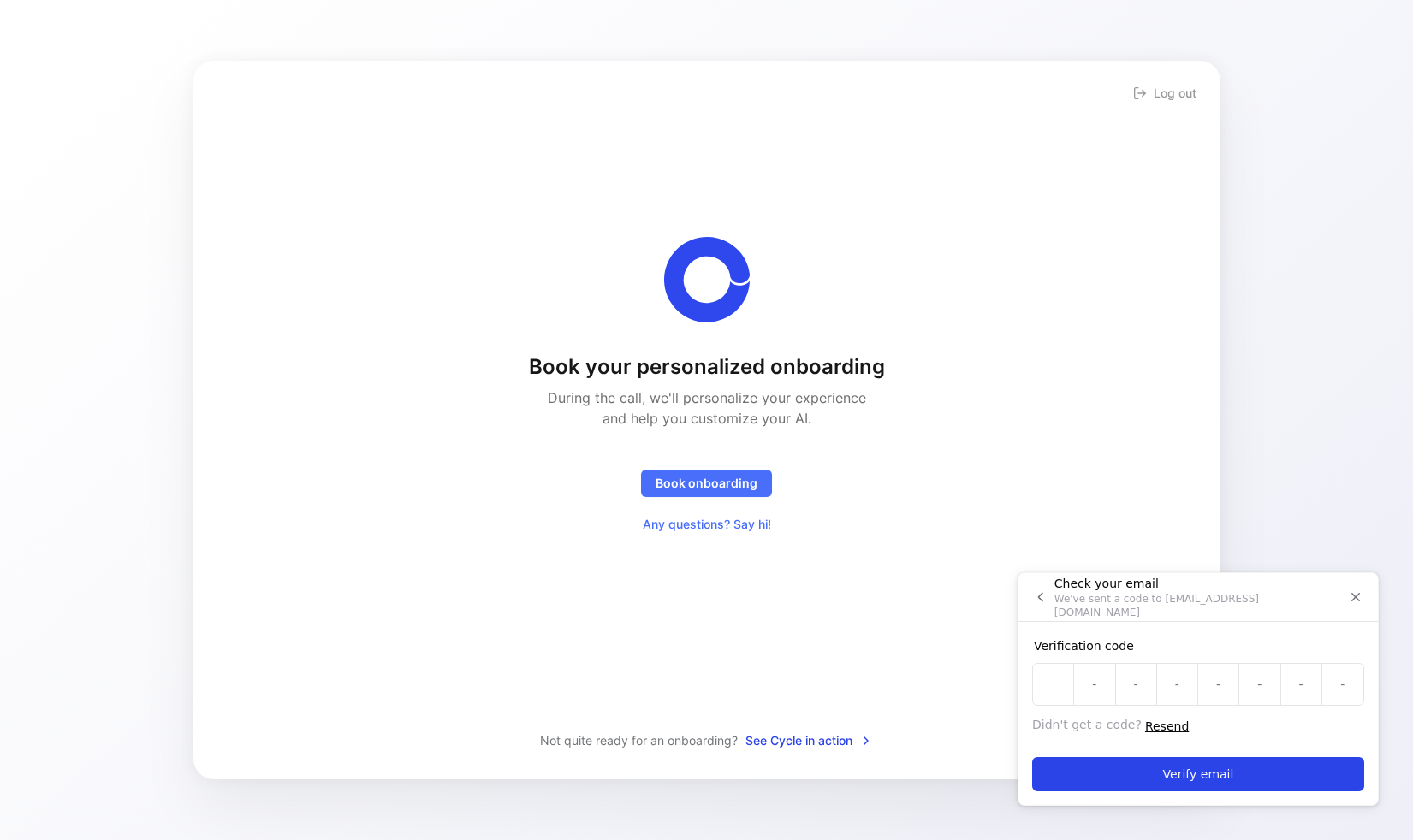
type input "4"
type input "C"
type input "3"
type input "J"
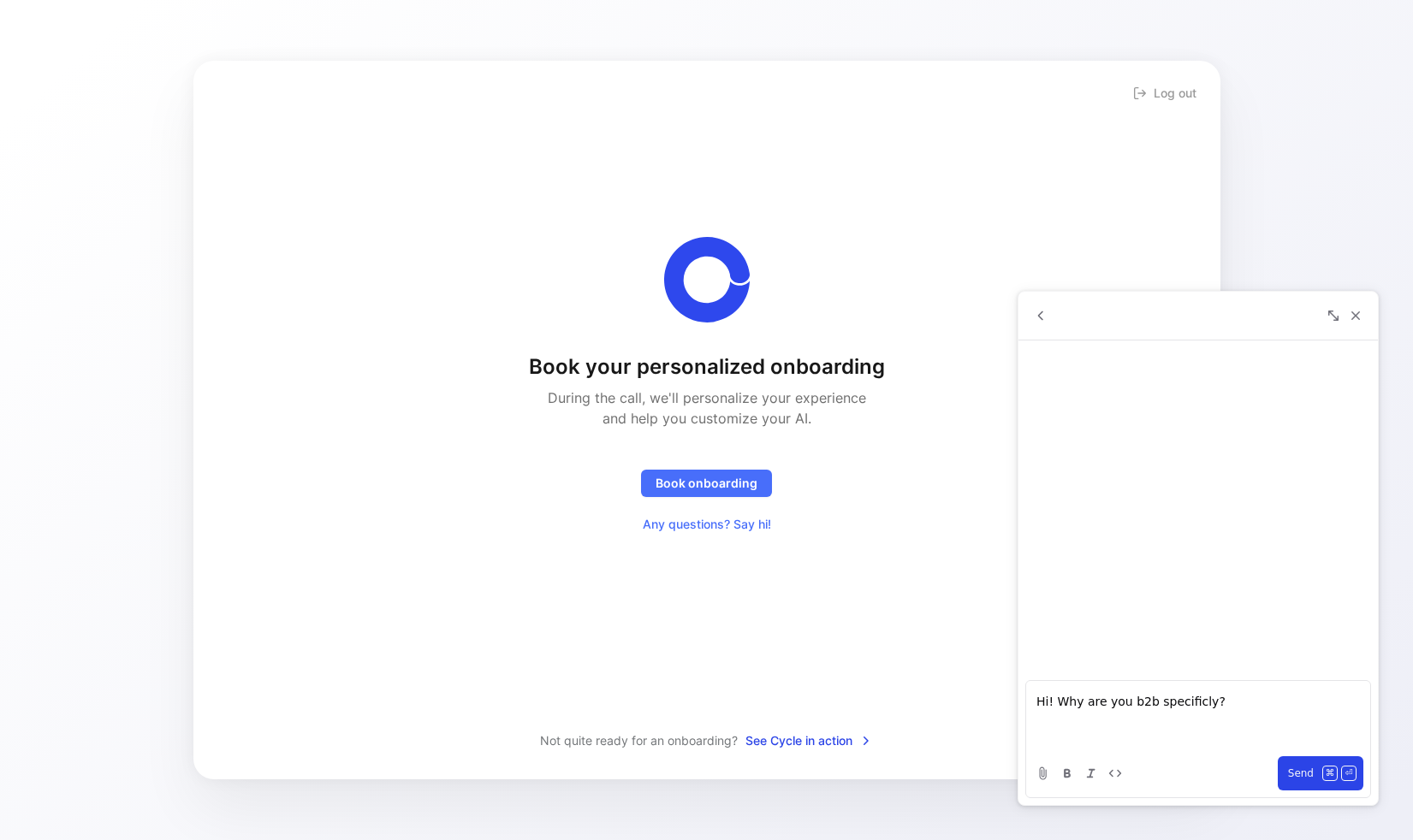
click at [1173, 709] on p "Hi! Why are you b2b specificly?" at bounding box center [1198, 701] width 324 height 21
click at [1226, 696] on p "Hi! Why are you b2b specifically?" at bounding box center [1198, 701] width 324 height 21
click at [1327, 781] on span "⌘" at bounding box center [1329, 773] width 15 height 15
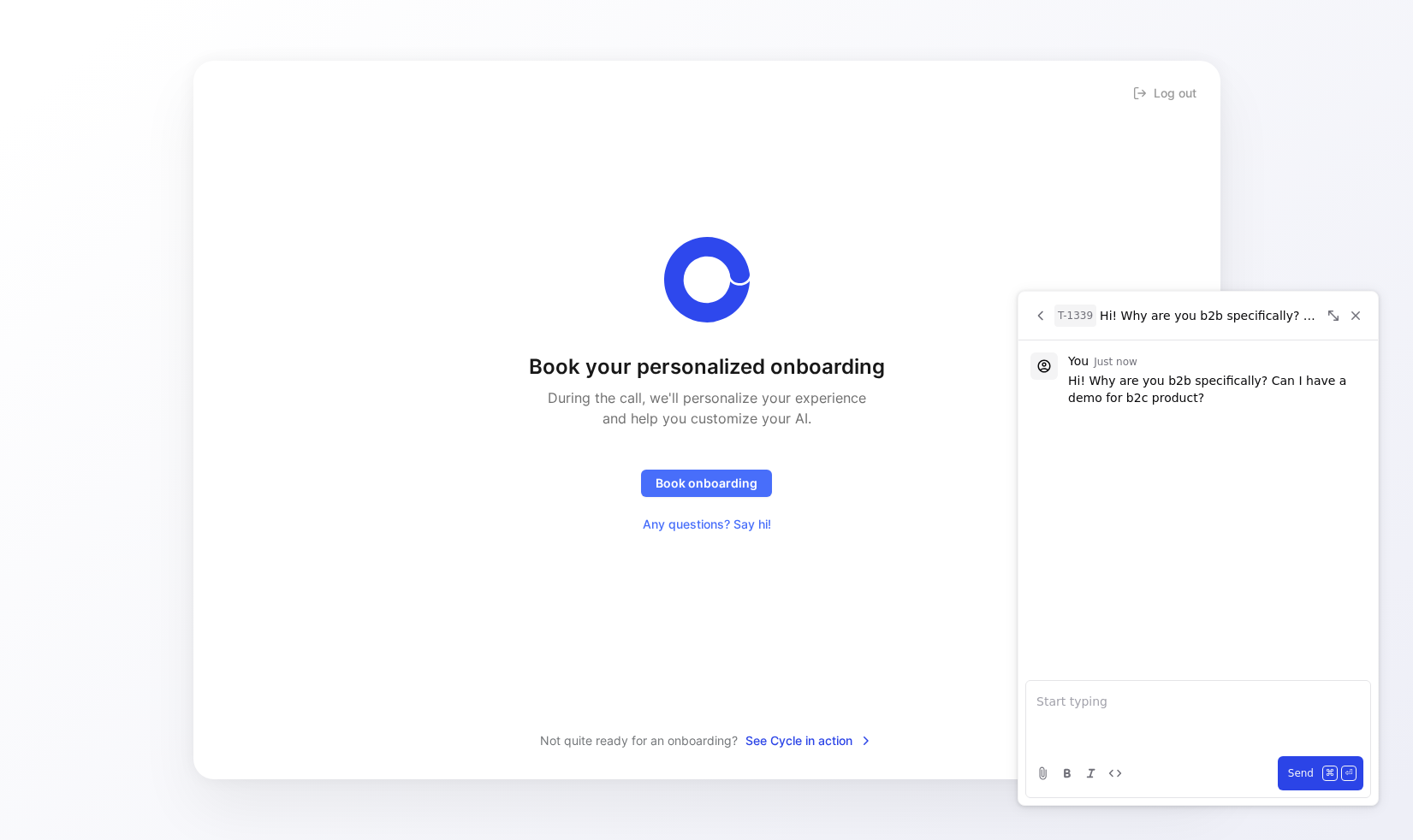
click at [1082, 315] on div "T-1339" at bounding box center [1075, 316] width 42 height 22
click at [1041, 317] on icon "Back" at bounding box center [1040, 315] width 15 height 15
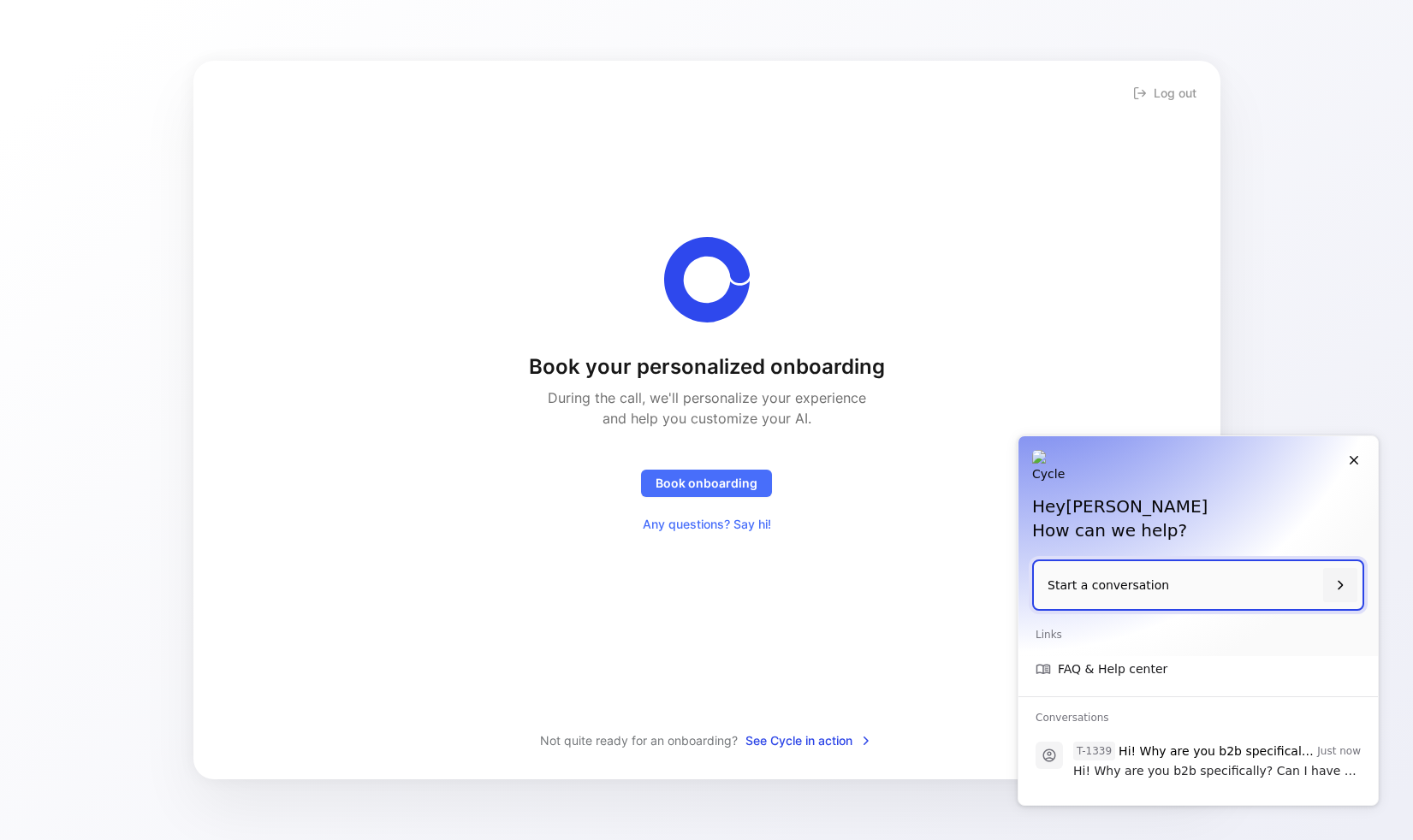
click at [1058, 467] on img at bounding box center [1049, 467] width 34 height 34
click at [731, 487] on span "Book onboarding" at bounding box center [706, 483] width 102 height 21
